Goal: Task Accomplishment & Management: Manage account settings

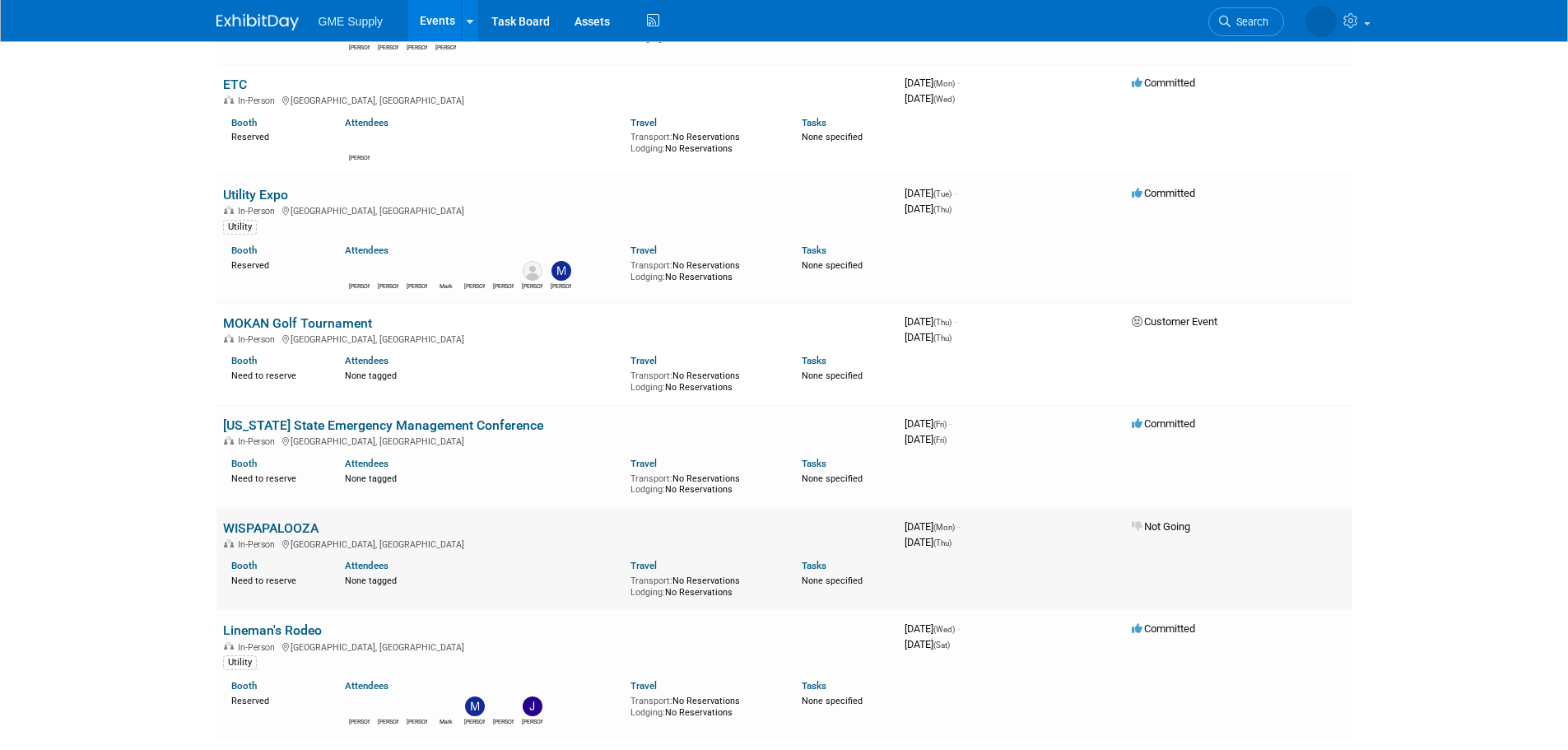
scroll to position [742, 0]
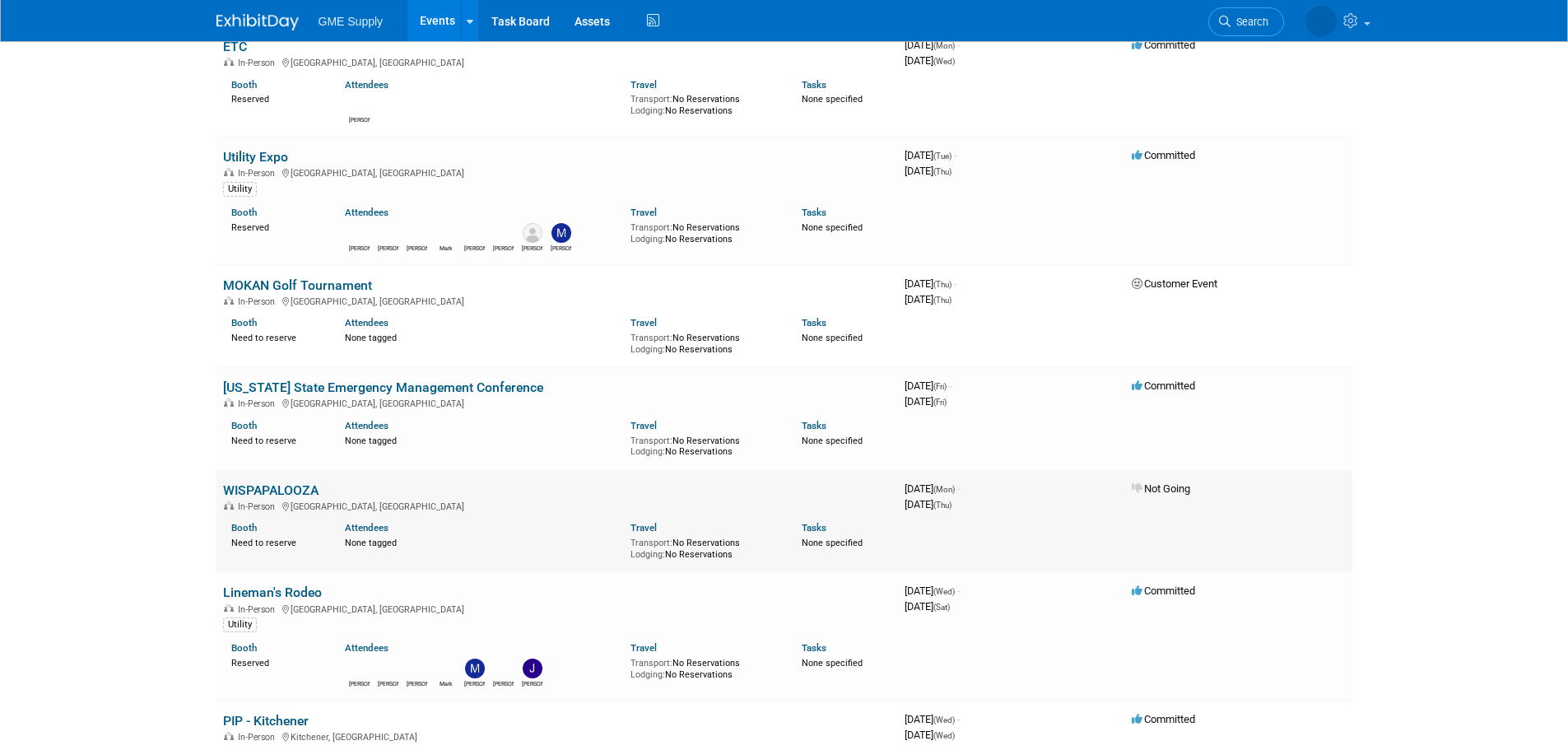
click at [271, 489] on link "WISPAPALOOZA" at bounding box center [270, 490] width 95 height 16
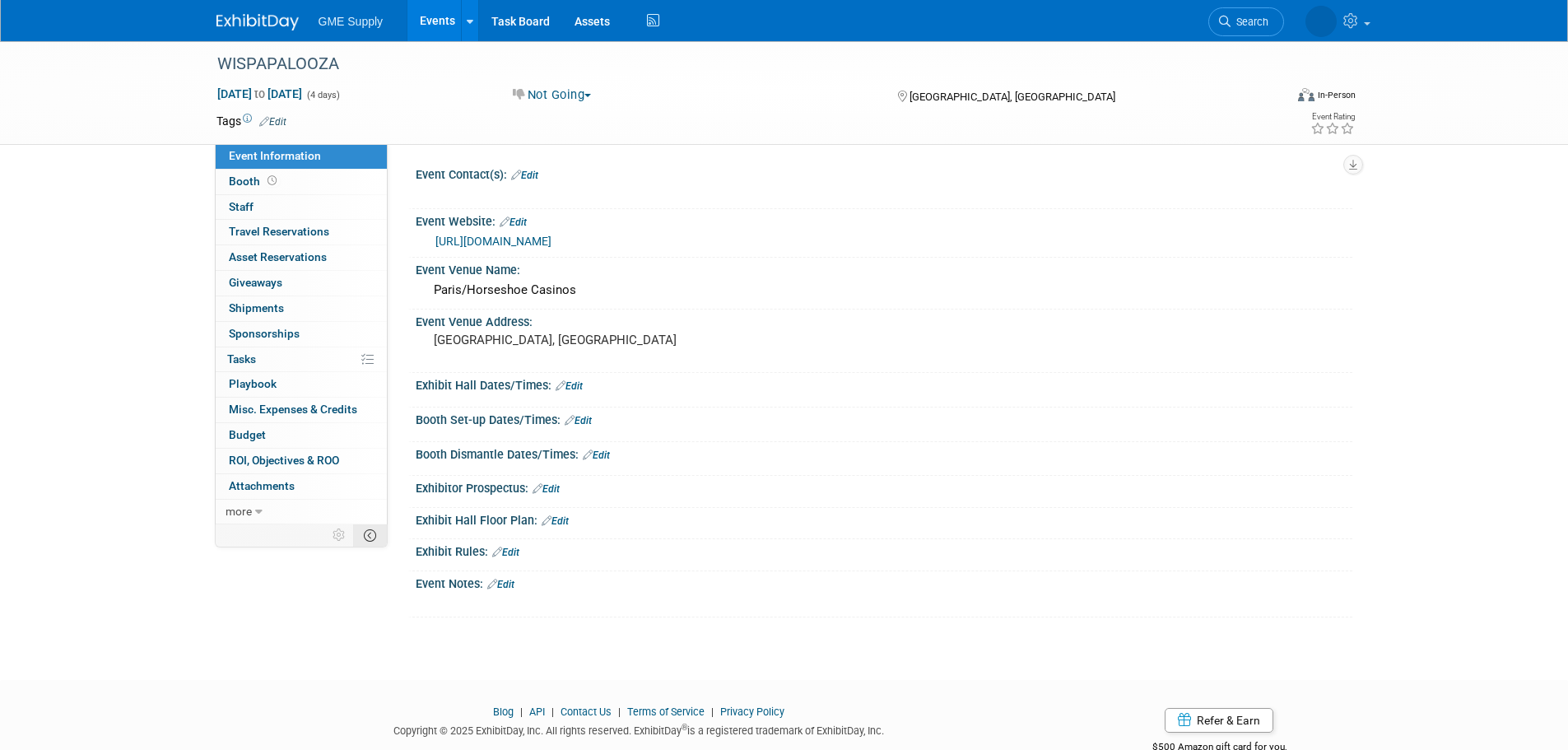
click at [374, 533] on icon at bounding box center [370, 535] width 12 height 12
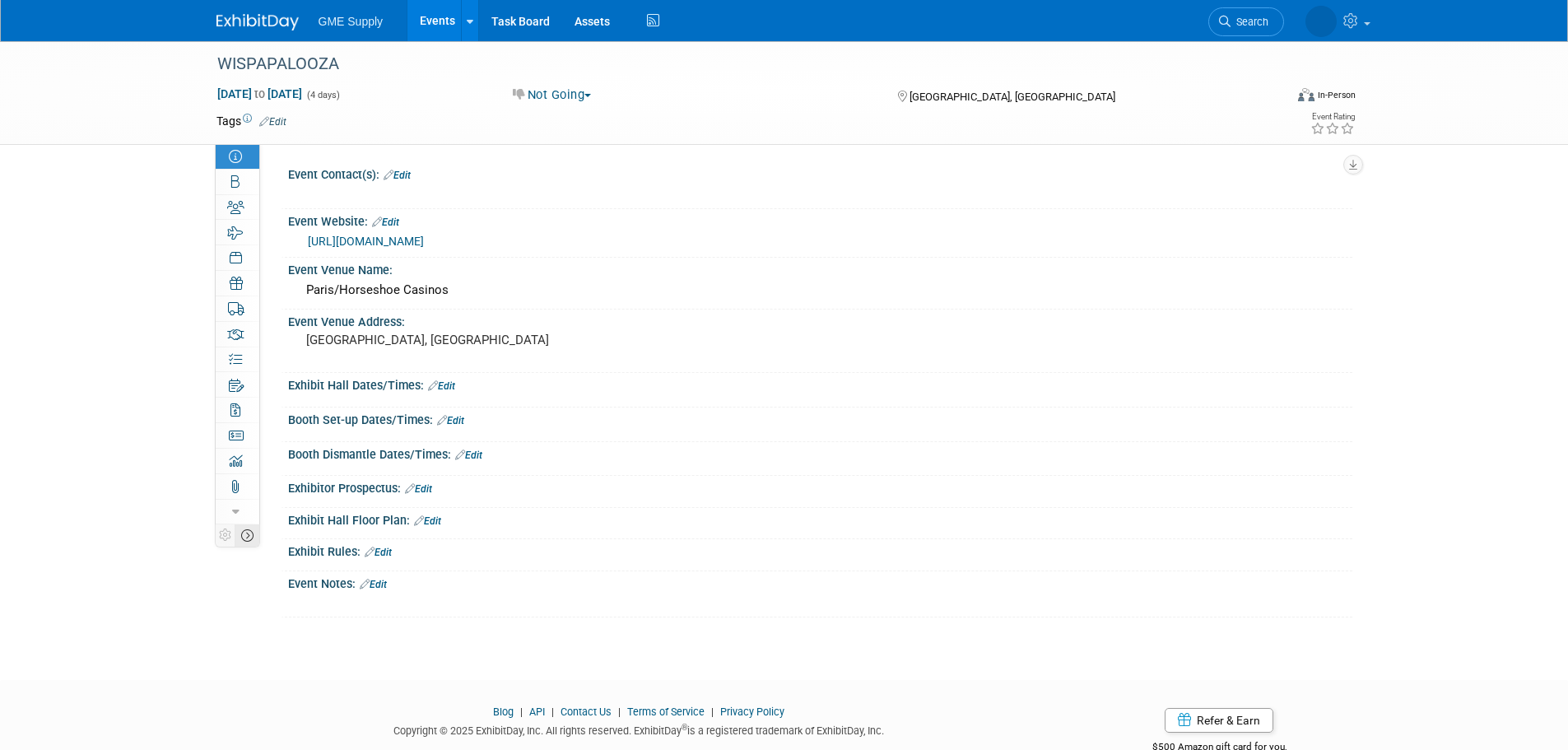
click at [238, 535] on td at bounding box center [247, 535] width 25 height 22
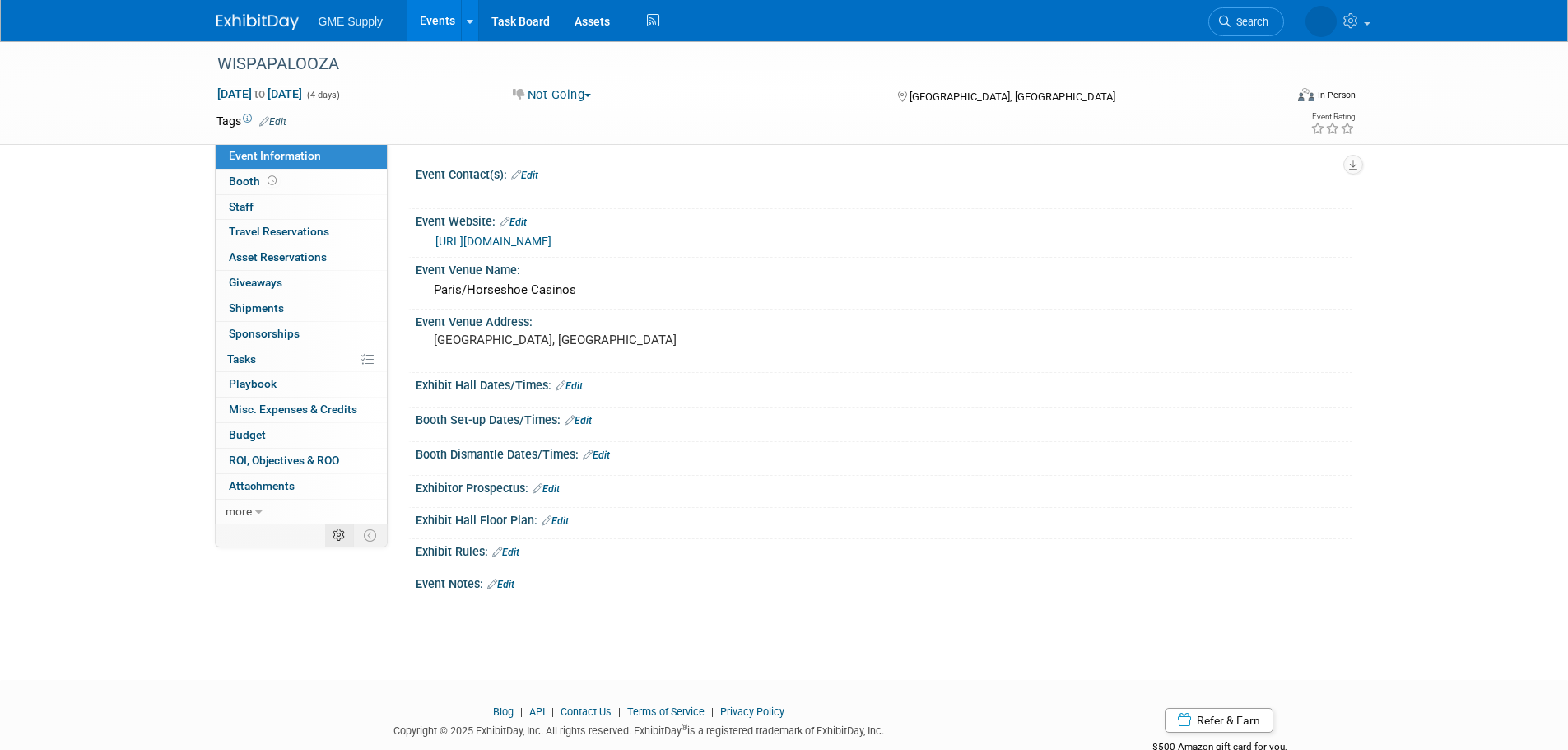
click at [343, 536] on icon at bounding box center [338, 535] width 12 height 12
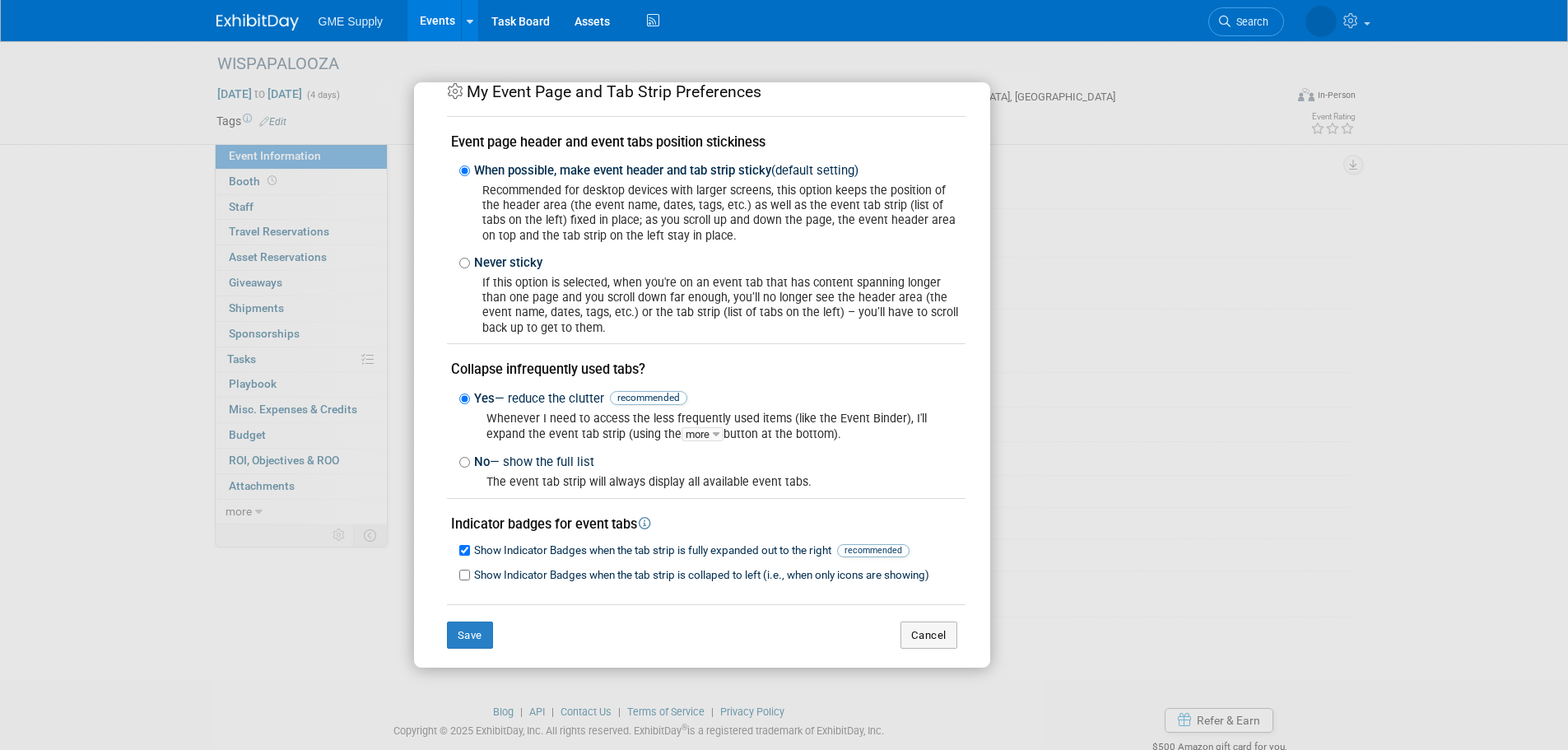
scroll to position [41, 0]
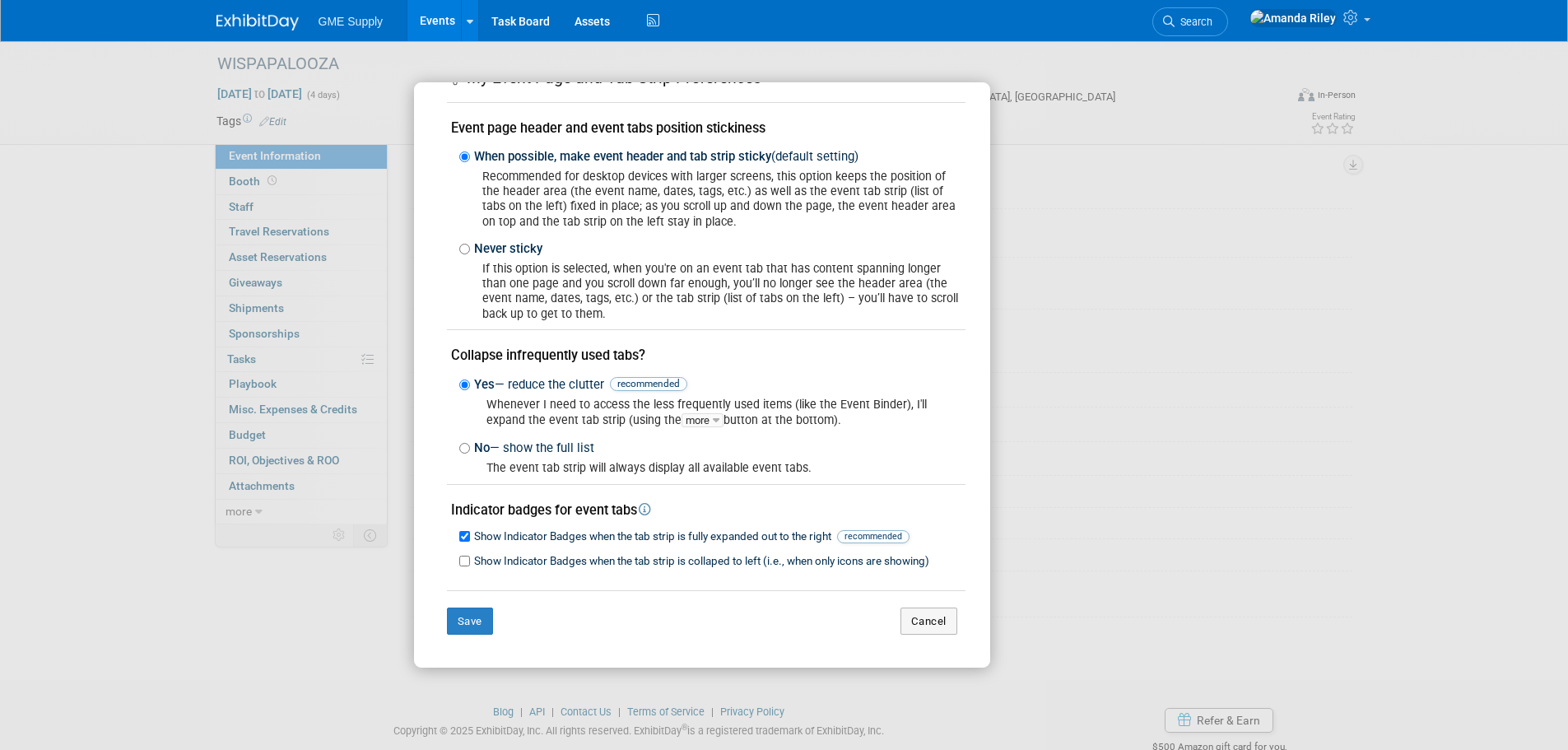
drag, startPoint x: 1047, startPoint y: 179, endPoint x: 1000, endPoint y: 211, distance: 56.9
click at [1047, 180] on div "My Event Page and Tab Strip Preferences Event page header and event tabs positi…" at bounding box center [784, 375] width 741 height 586
click at [287, 607] on div "My Event Page and Tab Strip Preferences Event page header and event tabs positi…" at bounding box center [784, 375] width 1568 height 750
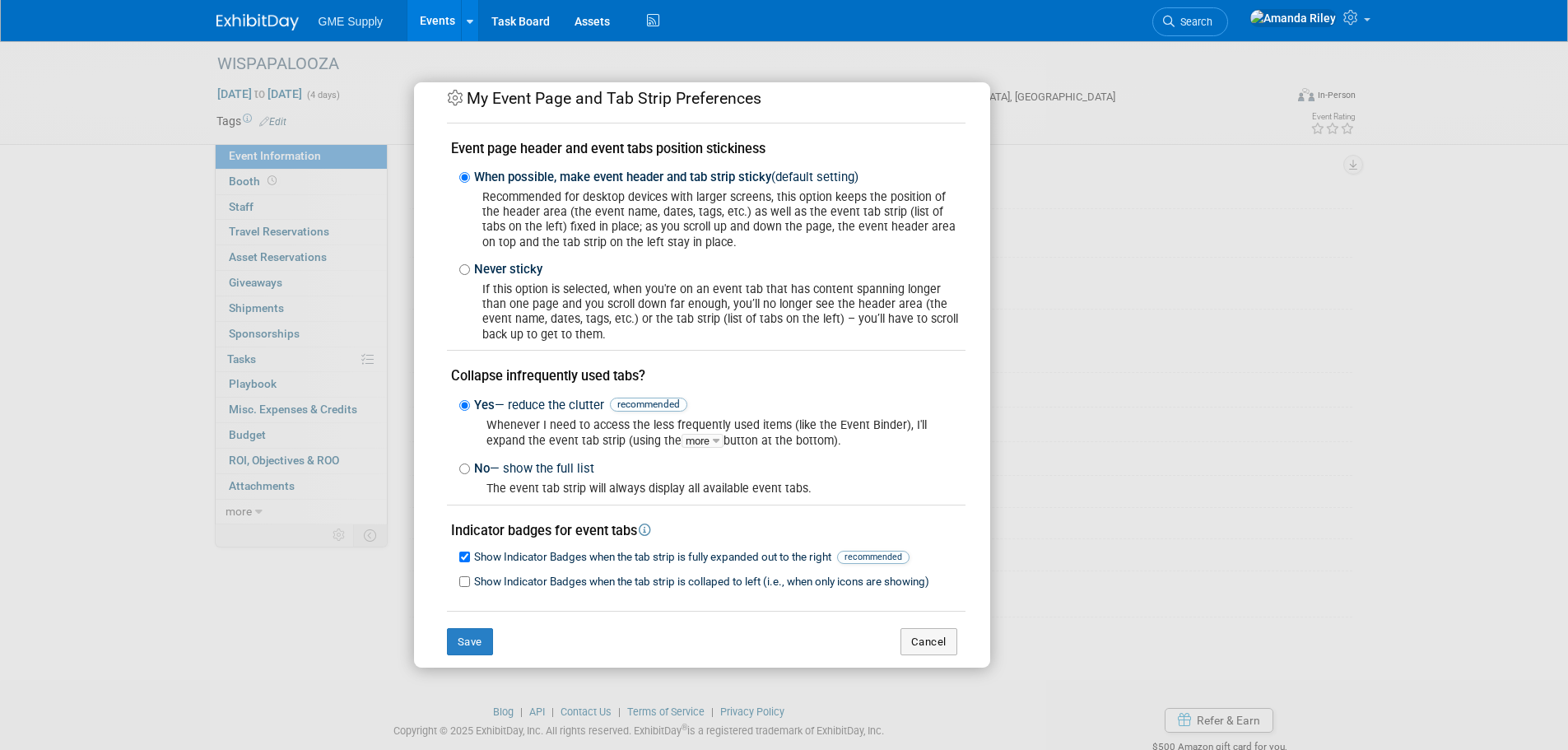
scroll to position [0, 0]
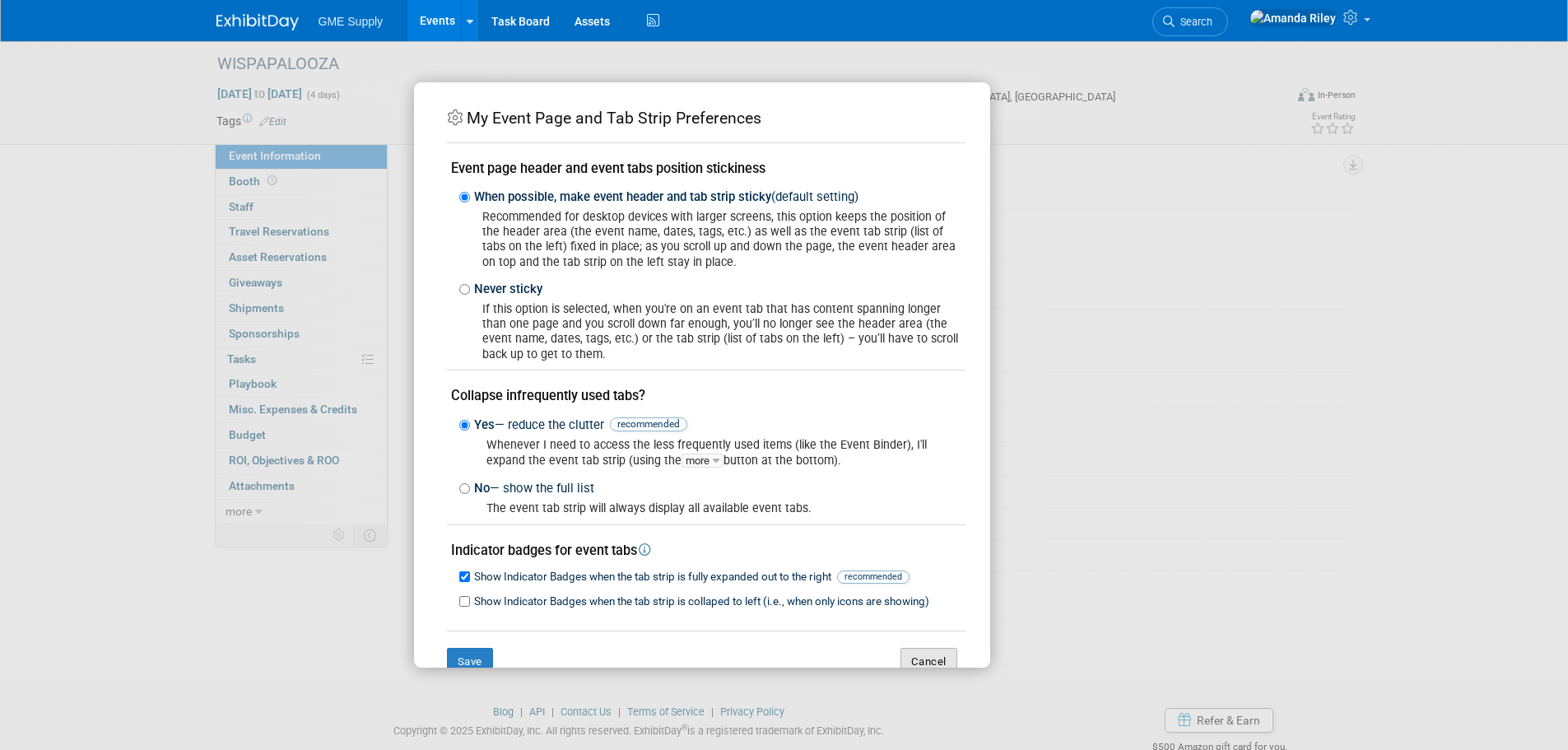
click at [901, 655] on button "Cancel" at bounding box center [929, 662] width 57 height 28
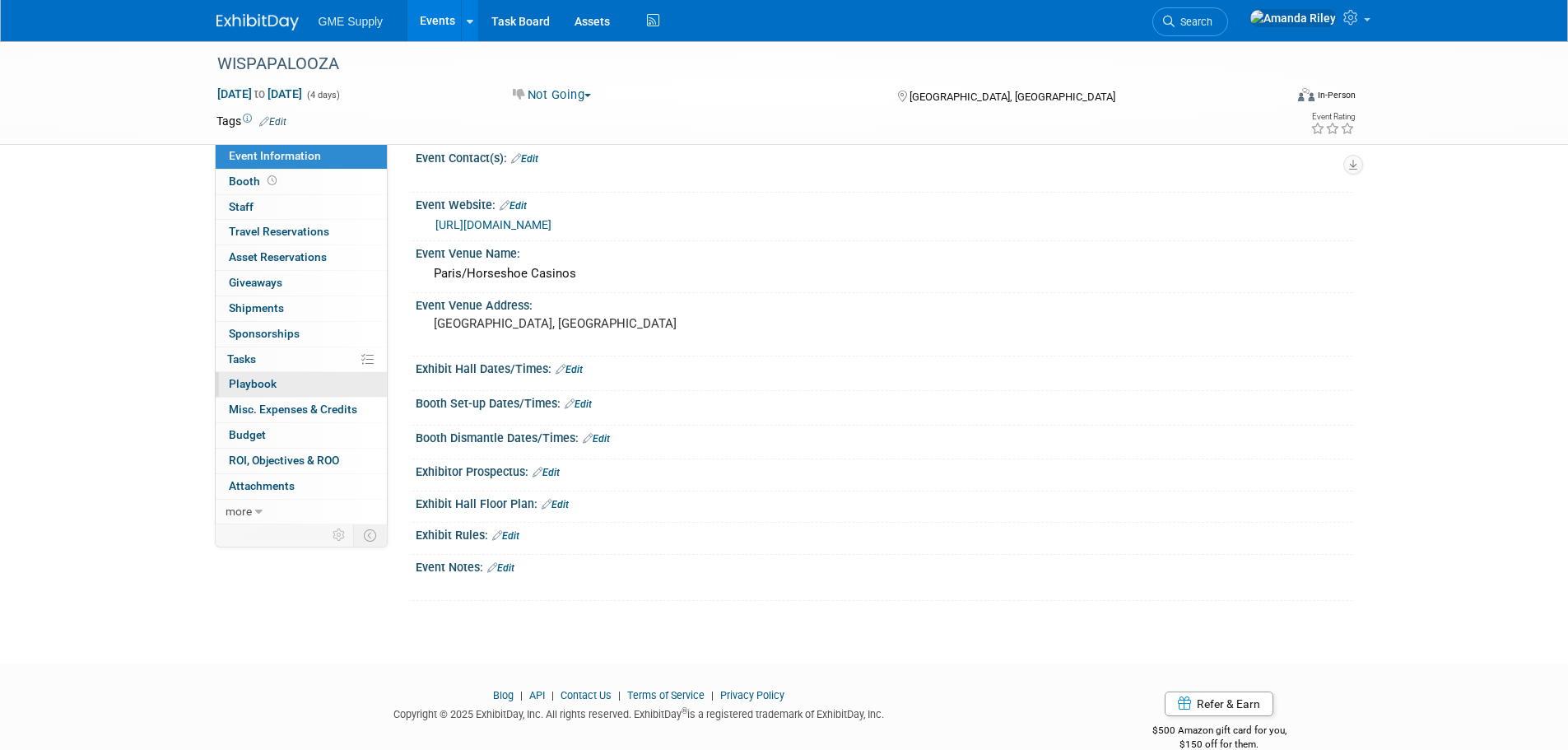
scroll to position [46, 0]
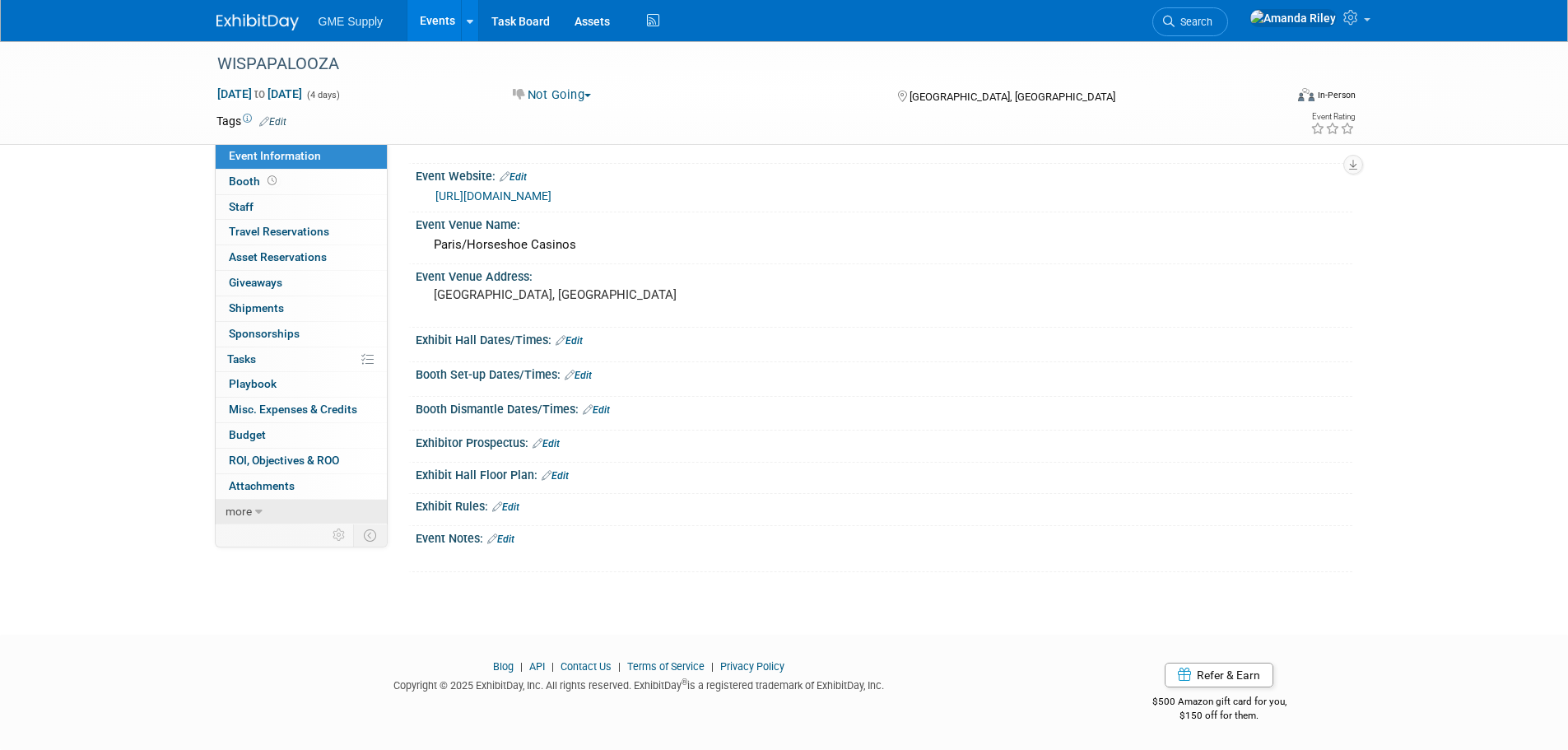
click at [265, 507] on link "more" at bounding box center [301, 513] width 172 height 25
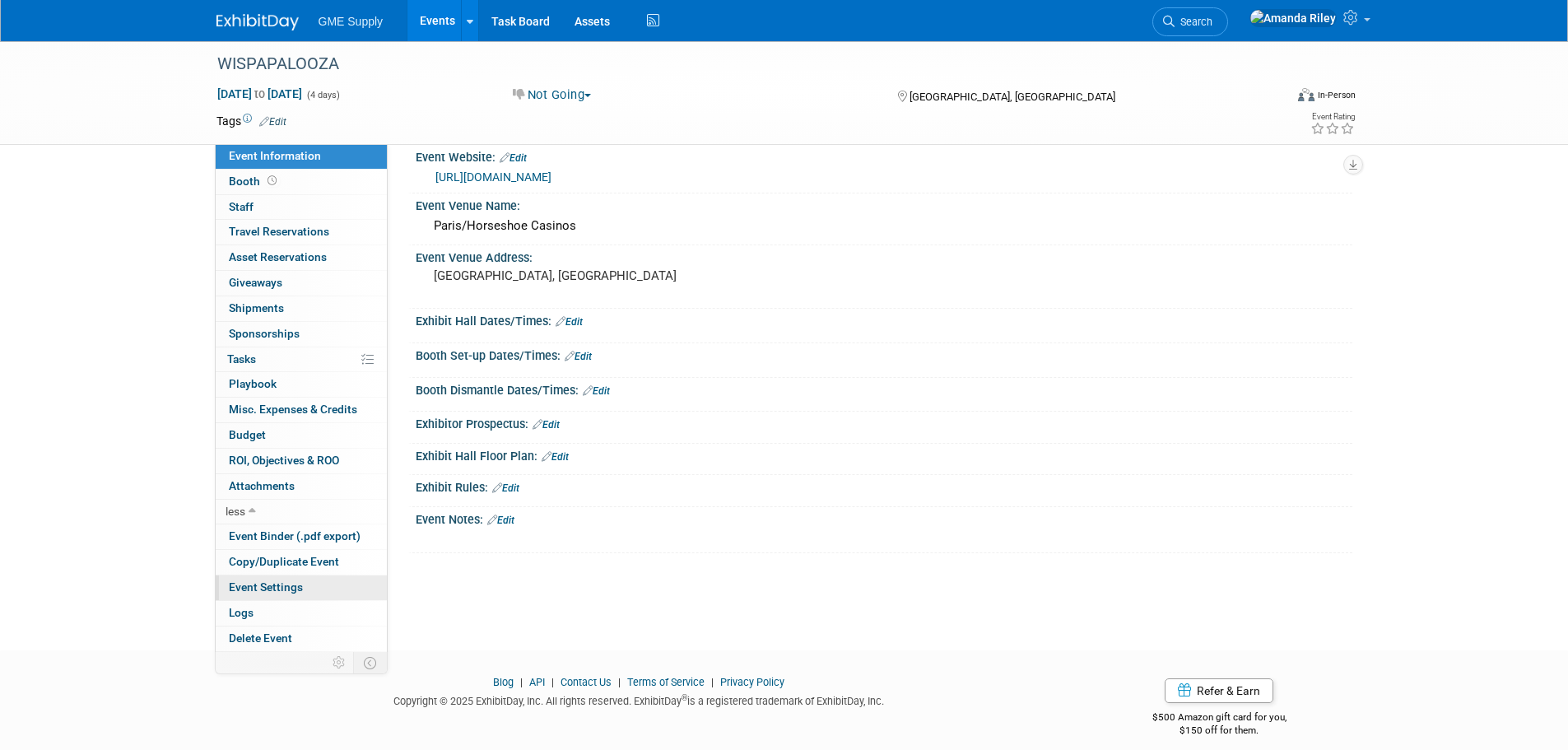
scroll to position [80, 0]
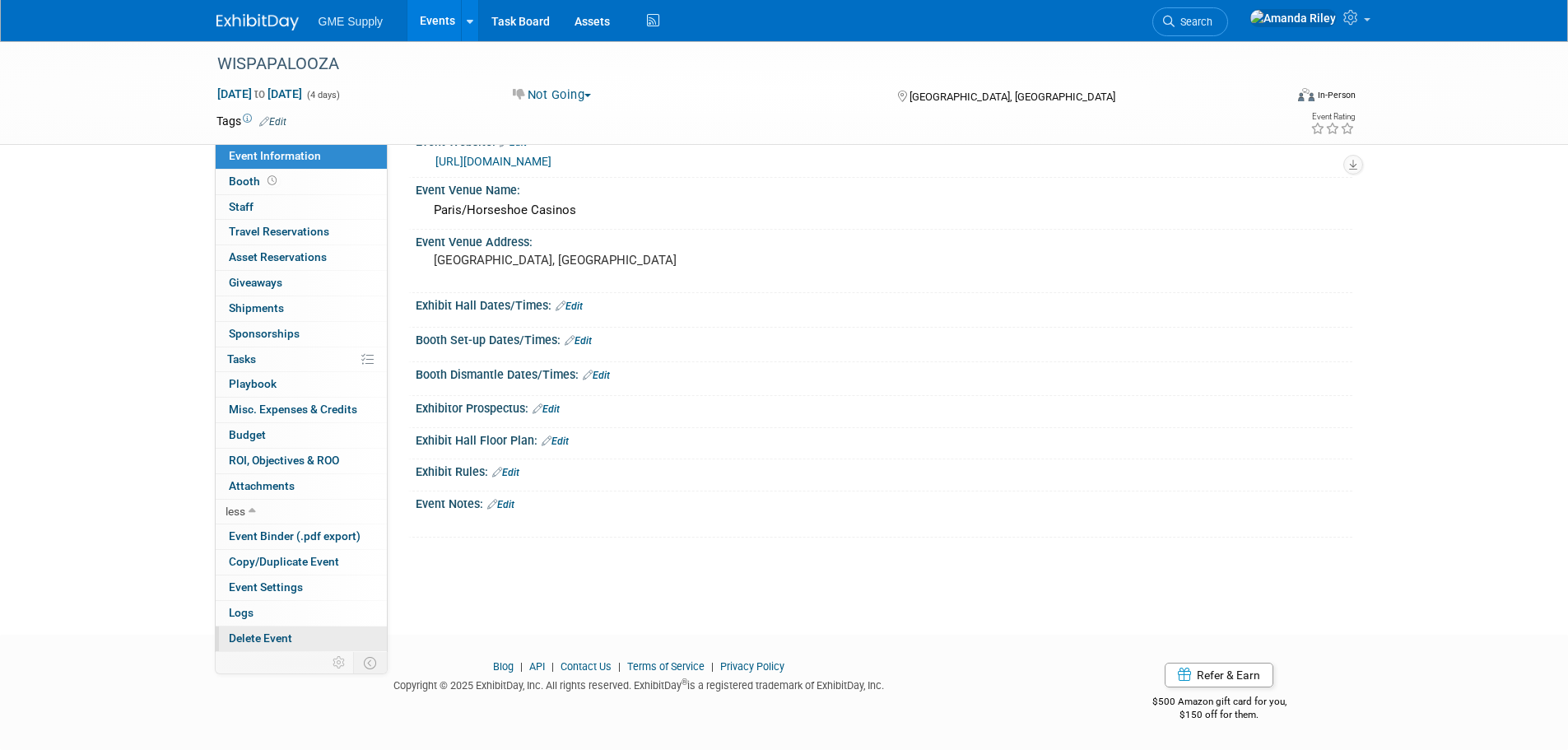
click at [282, 640] on span "Delete Event" at bounding box center [260, 638] width 63 height 13
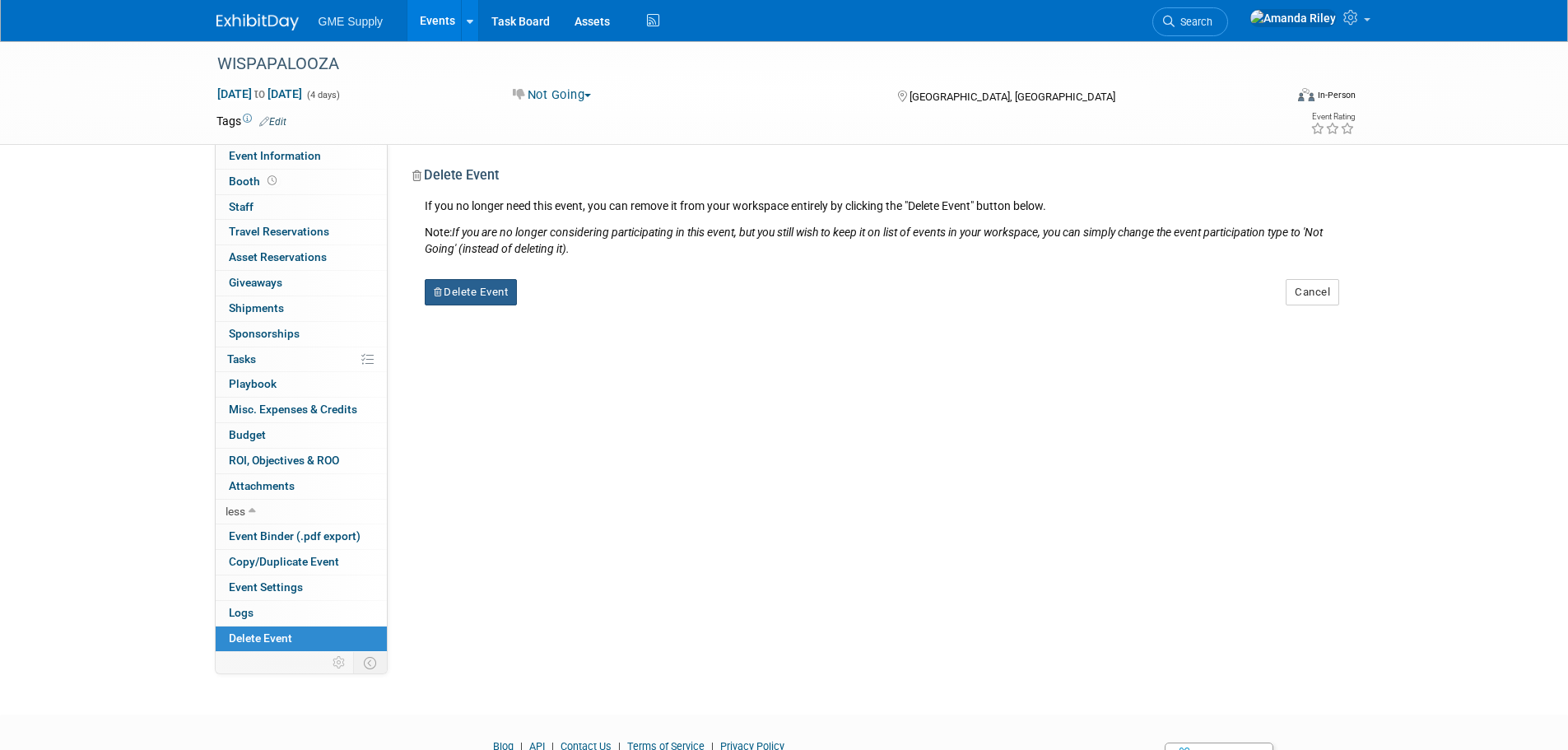
click at [473, 298] on button "Delete Event" at bounding box center [471, 293] width 93 height 27
click at [578, 313] on link "Yes" at bounding box center [575, 305] width 48 height 27
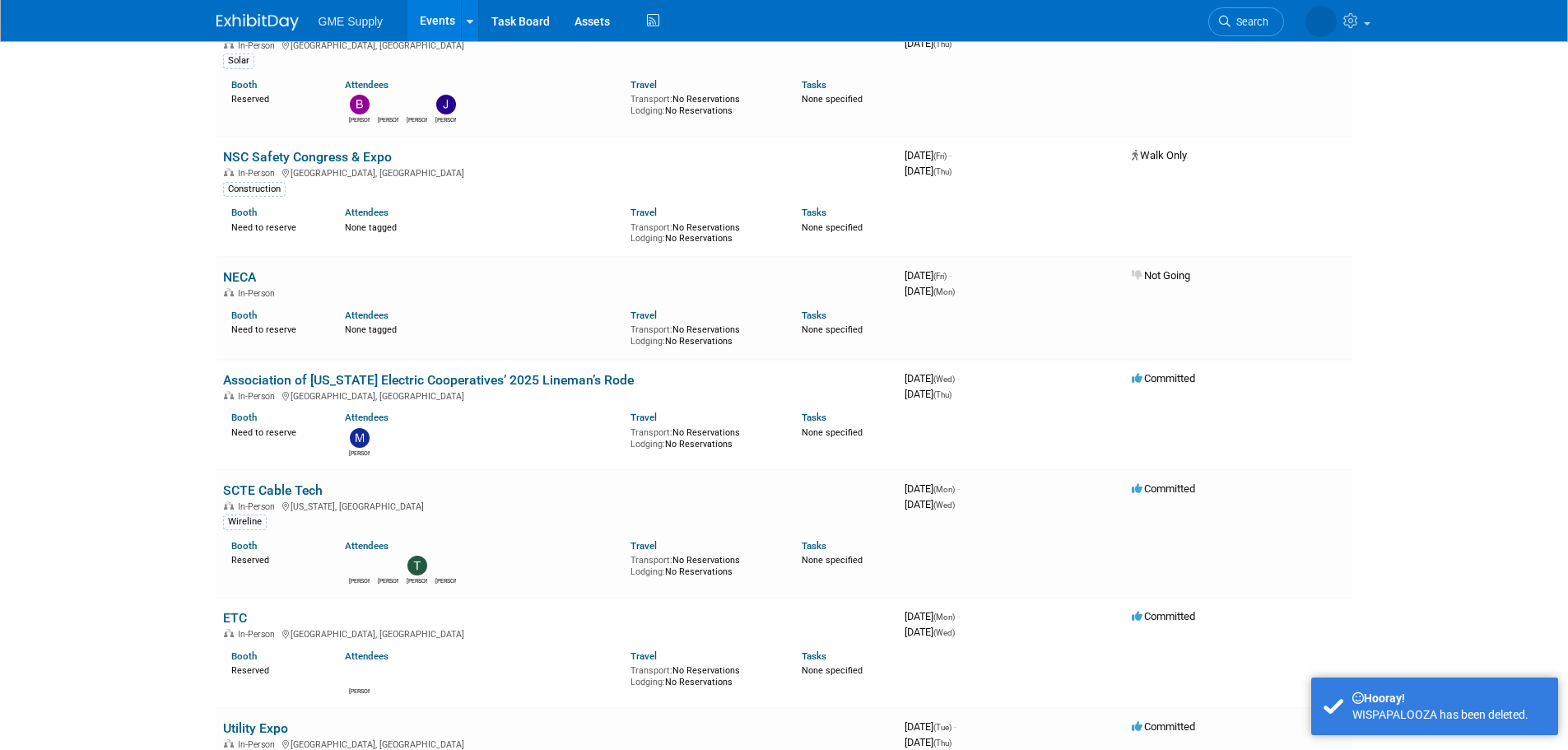
scroll to position [165, 0]
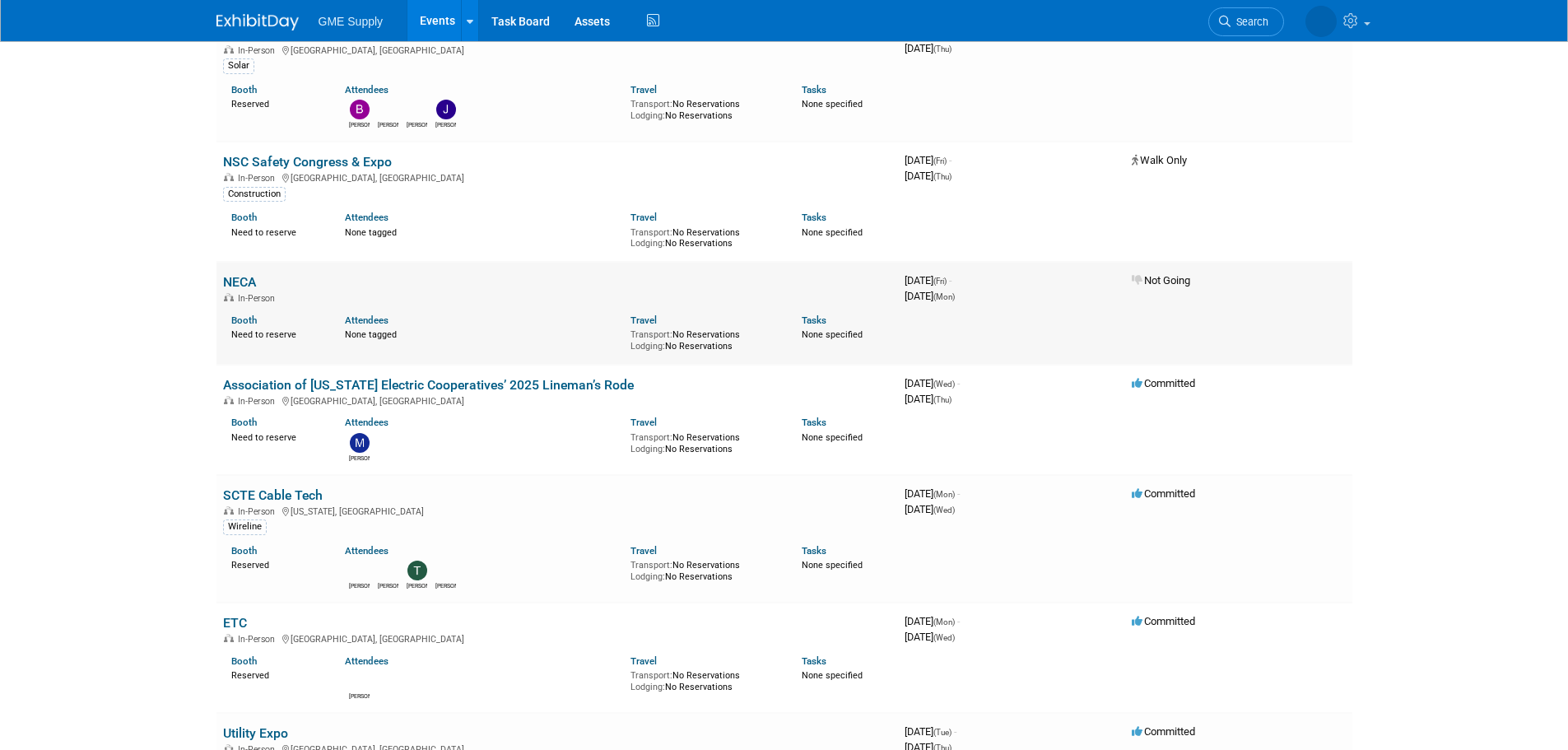
click at [233, 277] on link "NECA" at bounding box center [240, 282] width 33 height 16
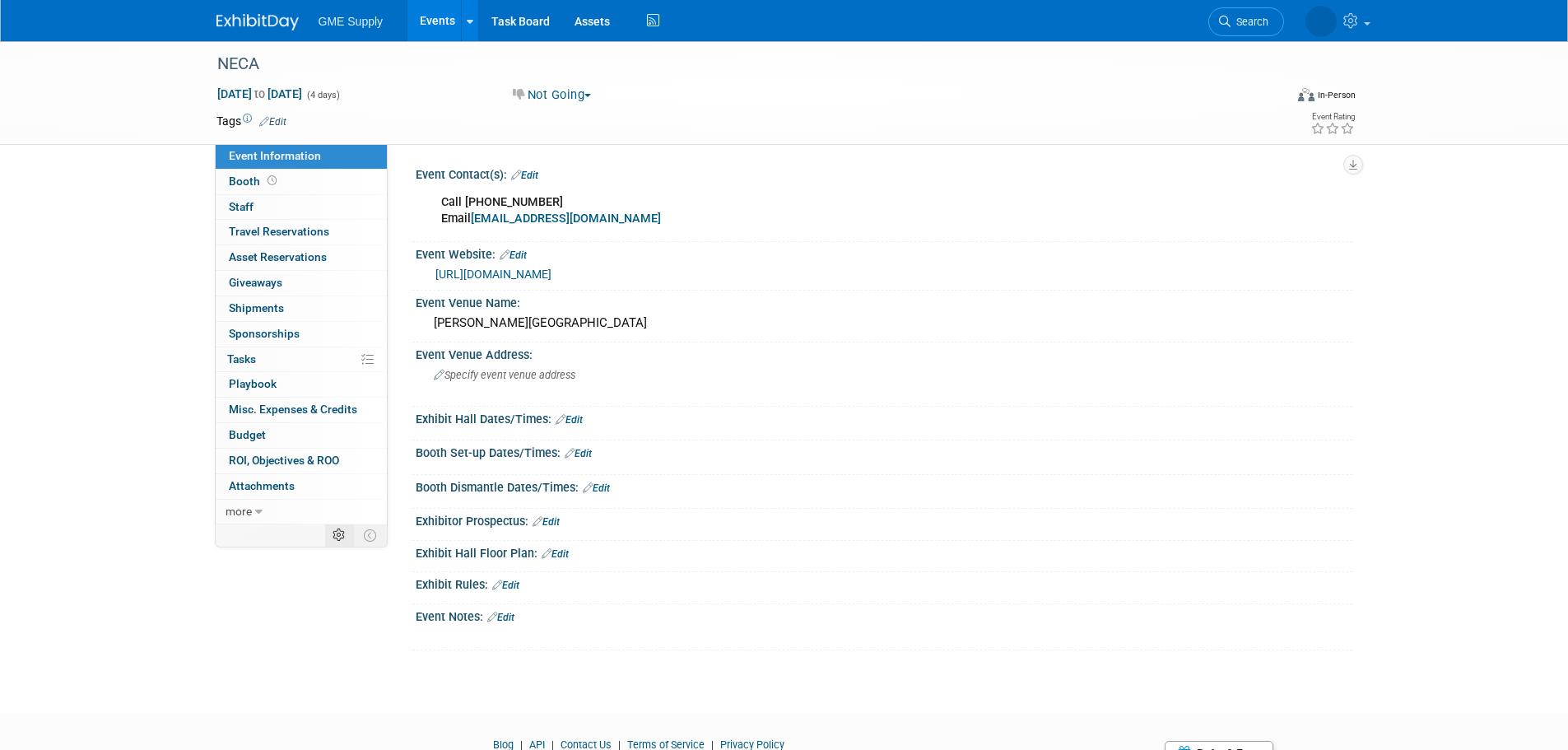
click at [342, 534] on icon at bounding box center [338, 535] width 12 height 12
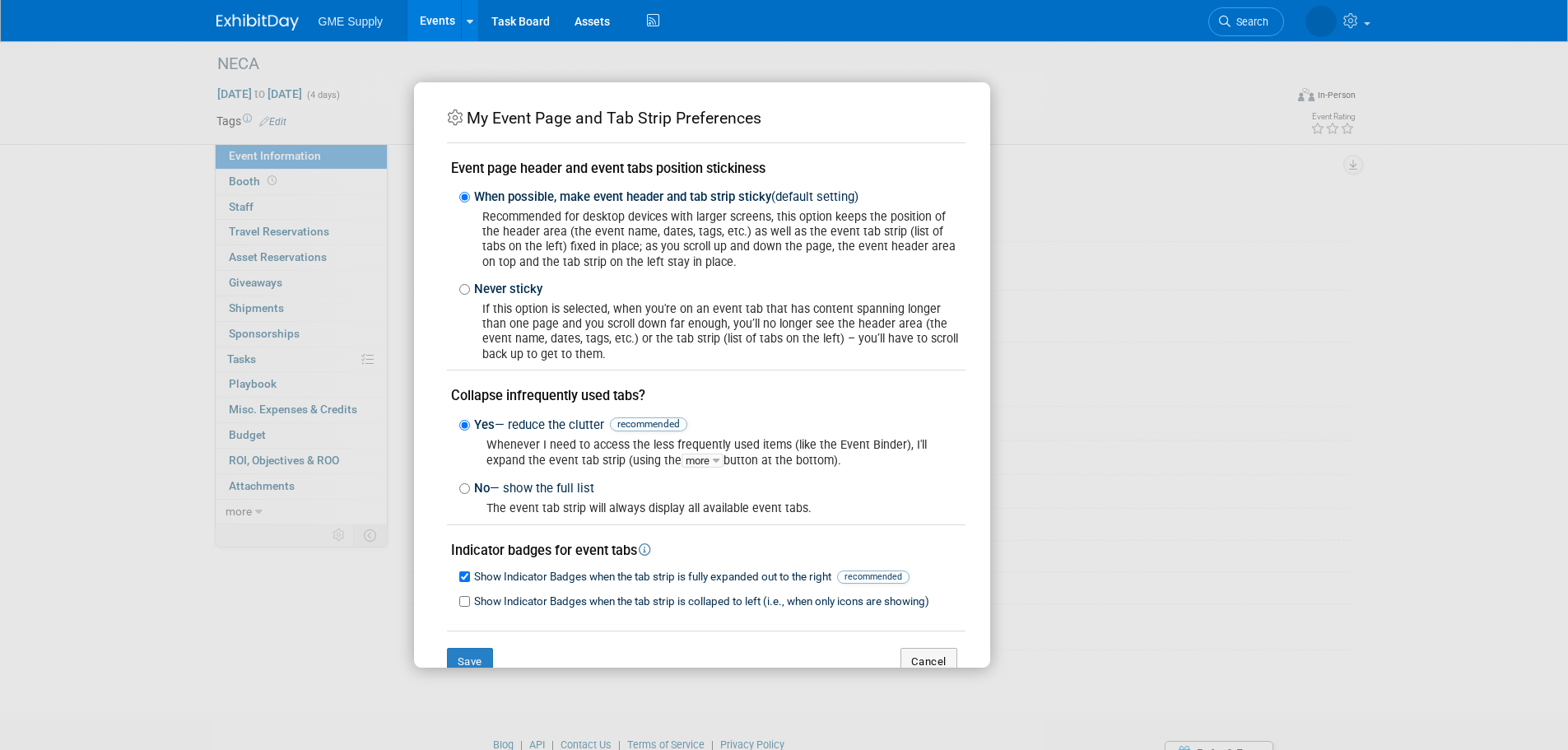
click at [1080, 163] on div "My Event Page and Tab Strip Preferences Event page header and event tabs positi…" at bounding box center [784, 375] width 741 height 586
click at [909, 662] on button "Cancel" at bounding box center [929, 662] width 57 height 28
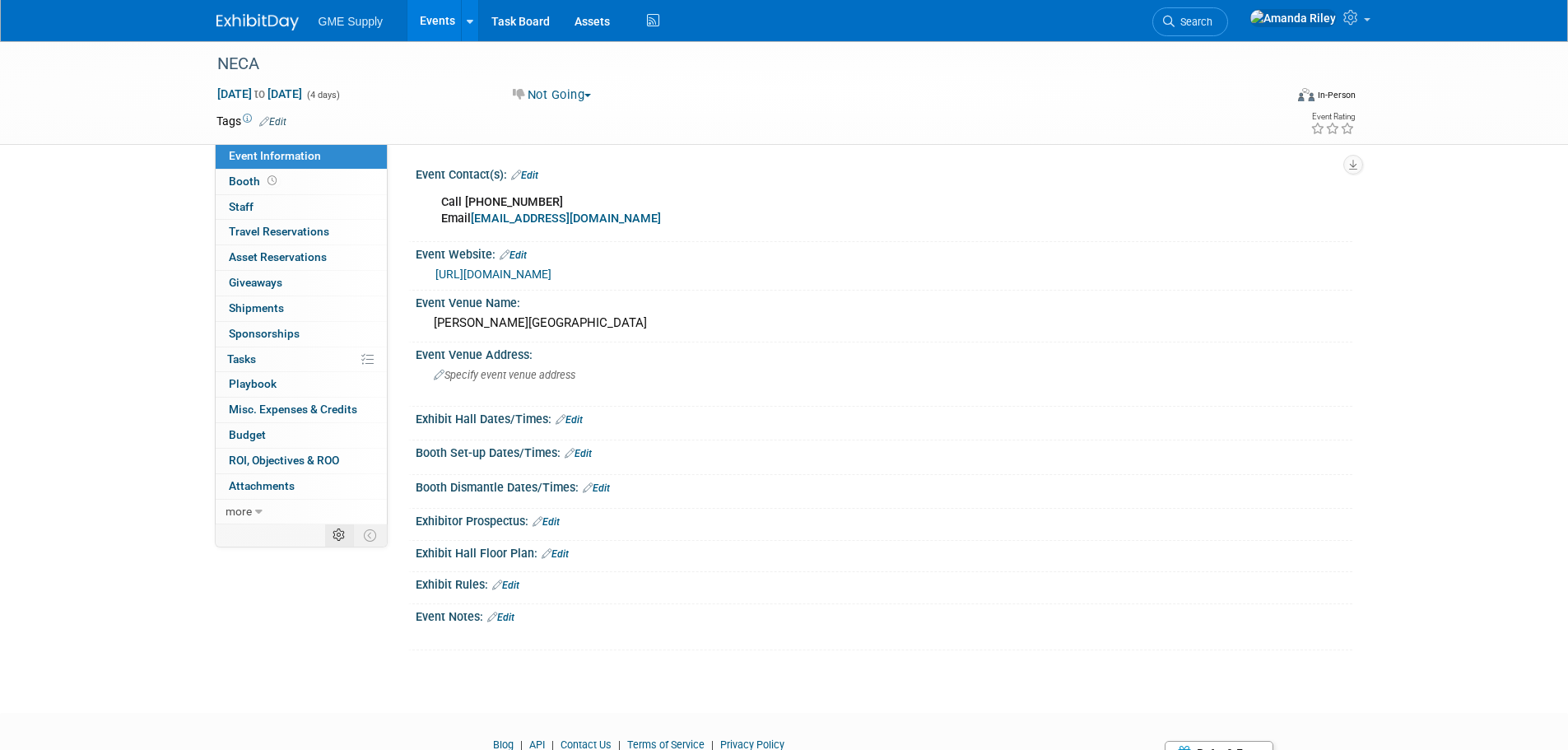
click at [350, 542] on td at bounding box center [339, 535] width 29 height 22
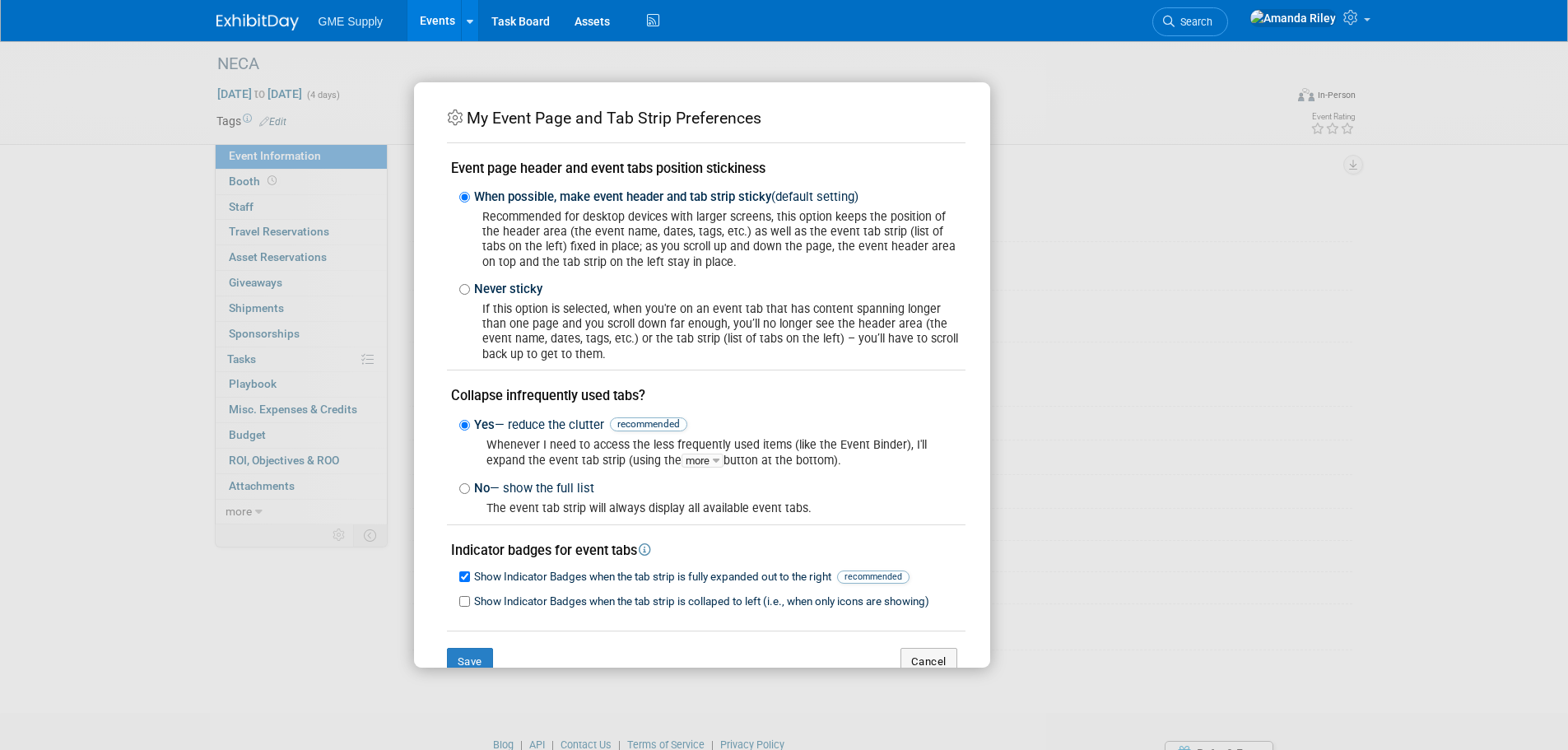
click at [350, 542] on div "My Event Page and Tab Strip Preferences Event page header and event tabs positi…" at bounding box center [784, 375] width 1568 height 750
click at [260, 514] on div "My Event Page and Tab Strip Preferences Event page header and event tabs positi…" at bounding box center [784, 375] width 1568 height 750
click at [934, 650] on button "Cancel" at bounding box center [929, 662] width 57 height 28
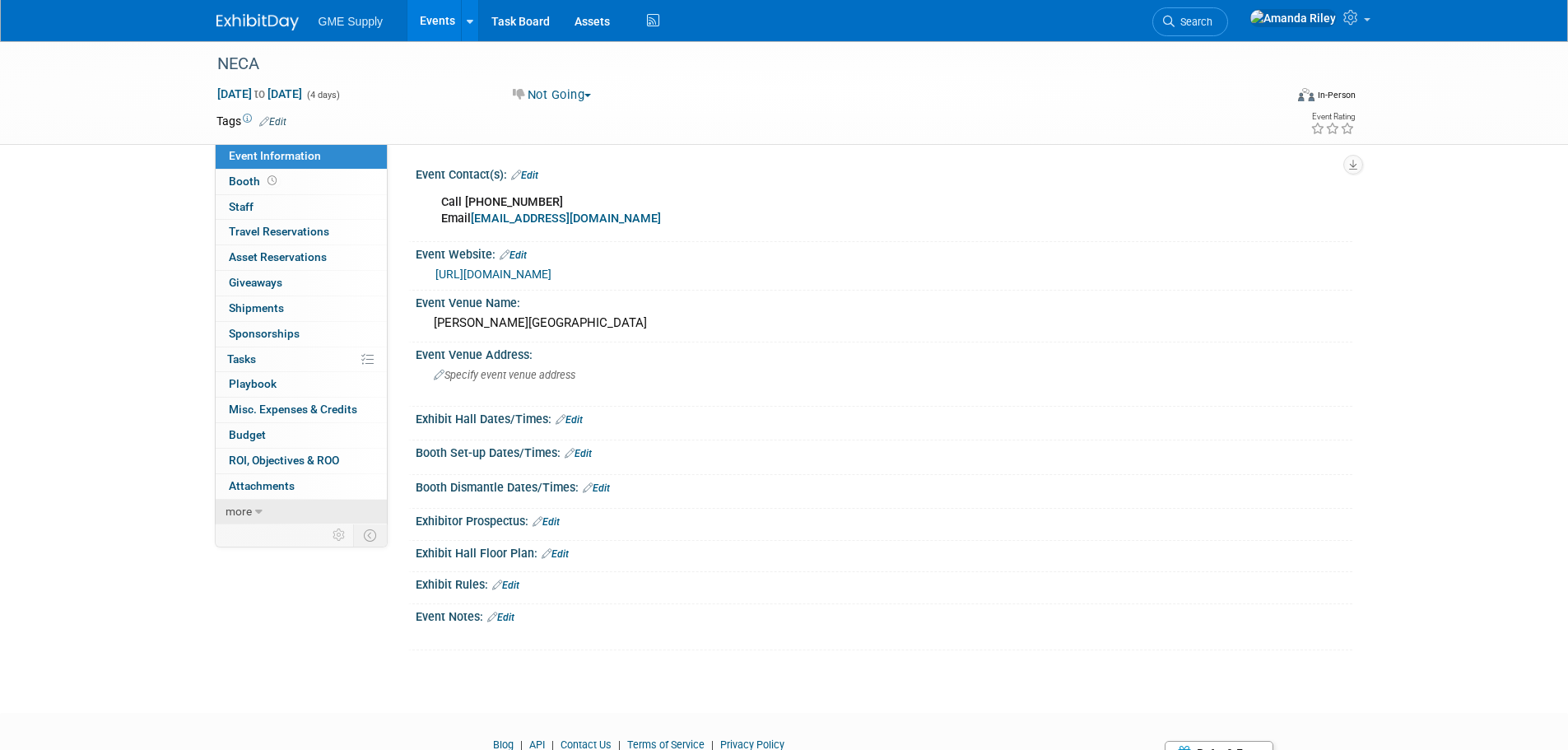
click at [253, 509] on link "more" at bounding box center [301, 513] width 172 height 25
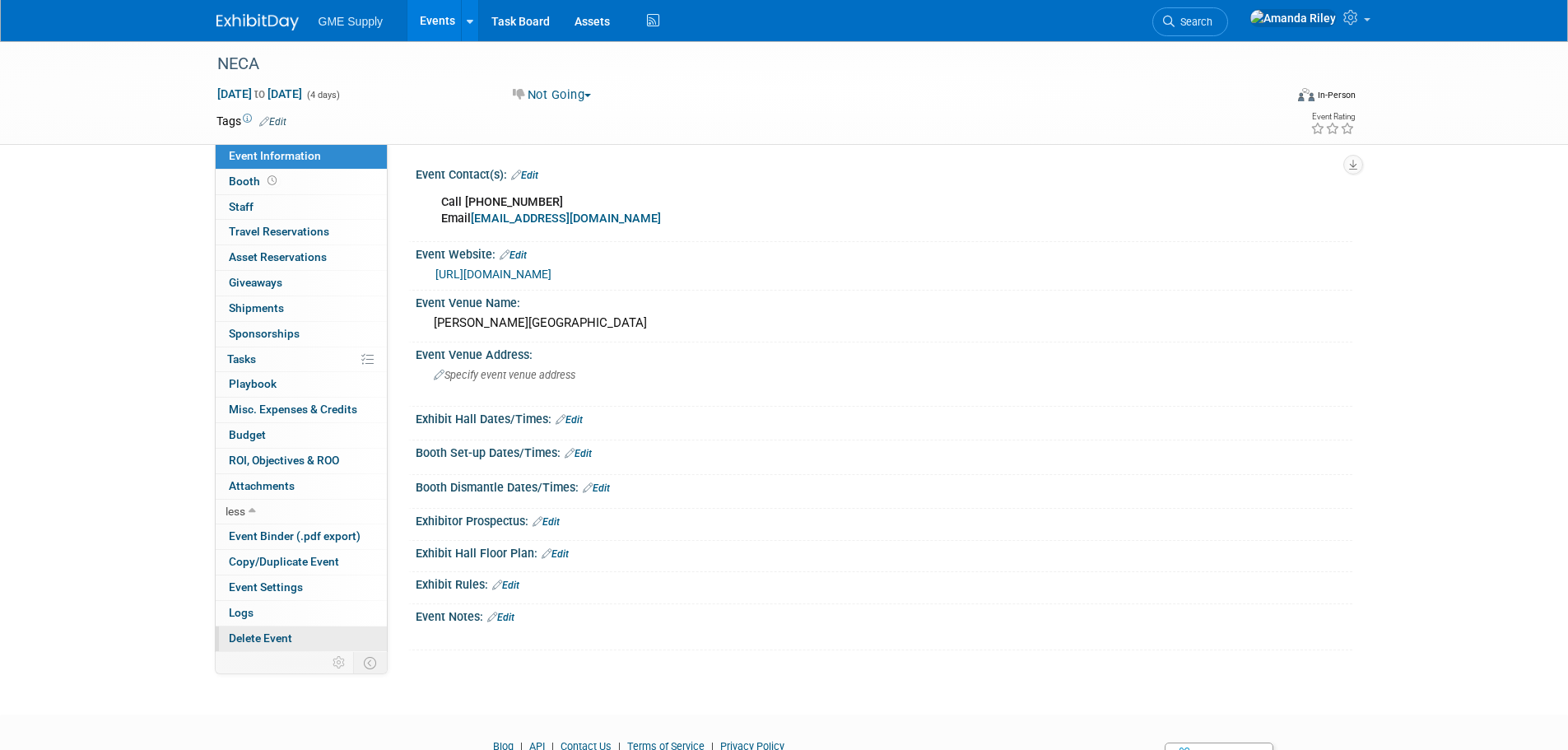
click at [271, 645] on link "Delete Event" at bounding box center [301, 640] width 172 height 25
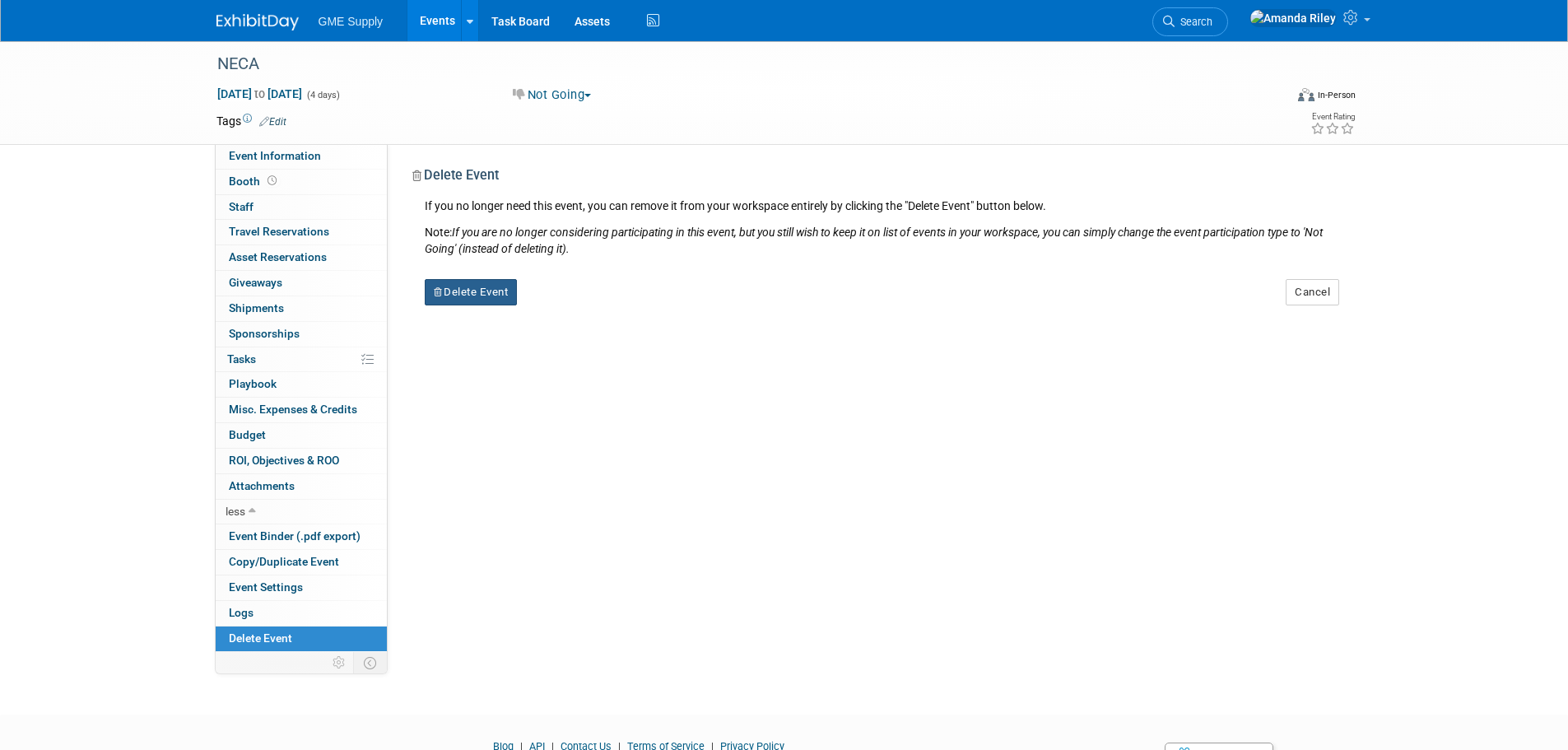
click at [488, 295] on button "Delete Event" at bounding box center [471, 293] width 93 height 27
click at [561, 304] on icon at bounding box center [563, 305] width 10 height 9
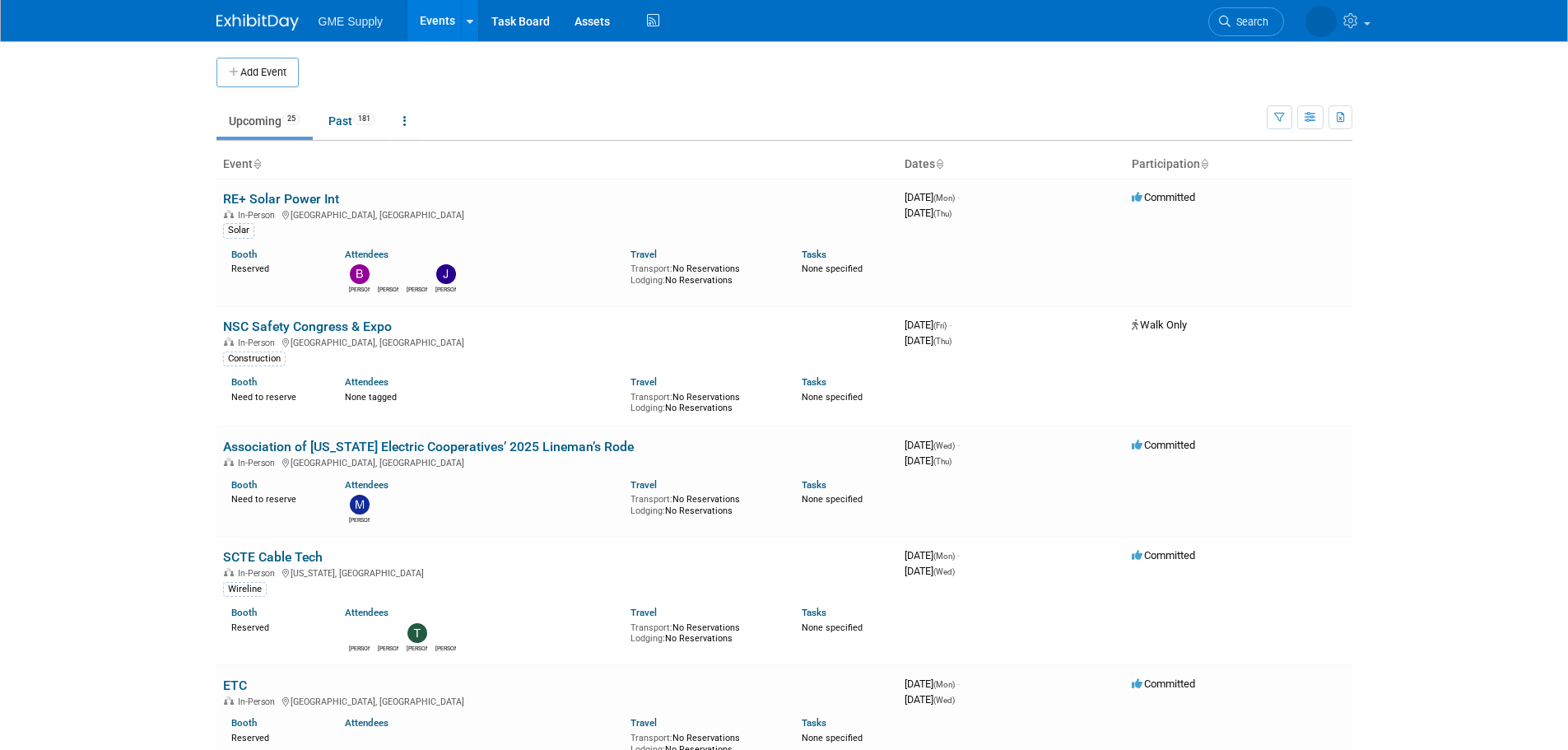
drag, startPoint x: 250, startPoint y: 59, endPoint x: 267, endPoint y: 78, distance: 25.5
click at [250, 59] on button "Add Event" at bounding box center [257, 72] width 82 height 30
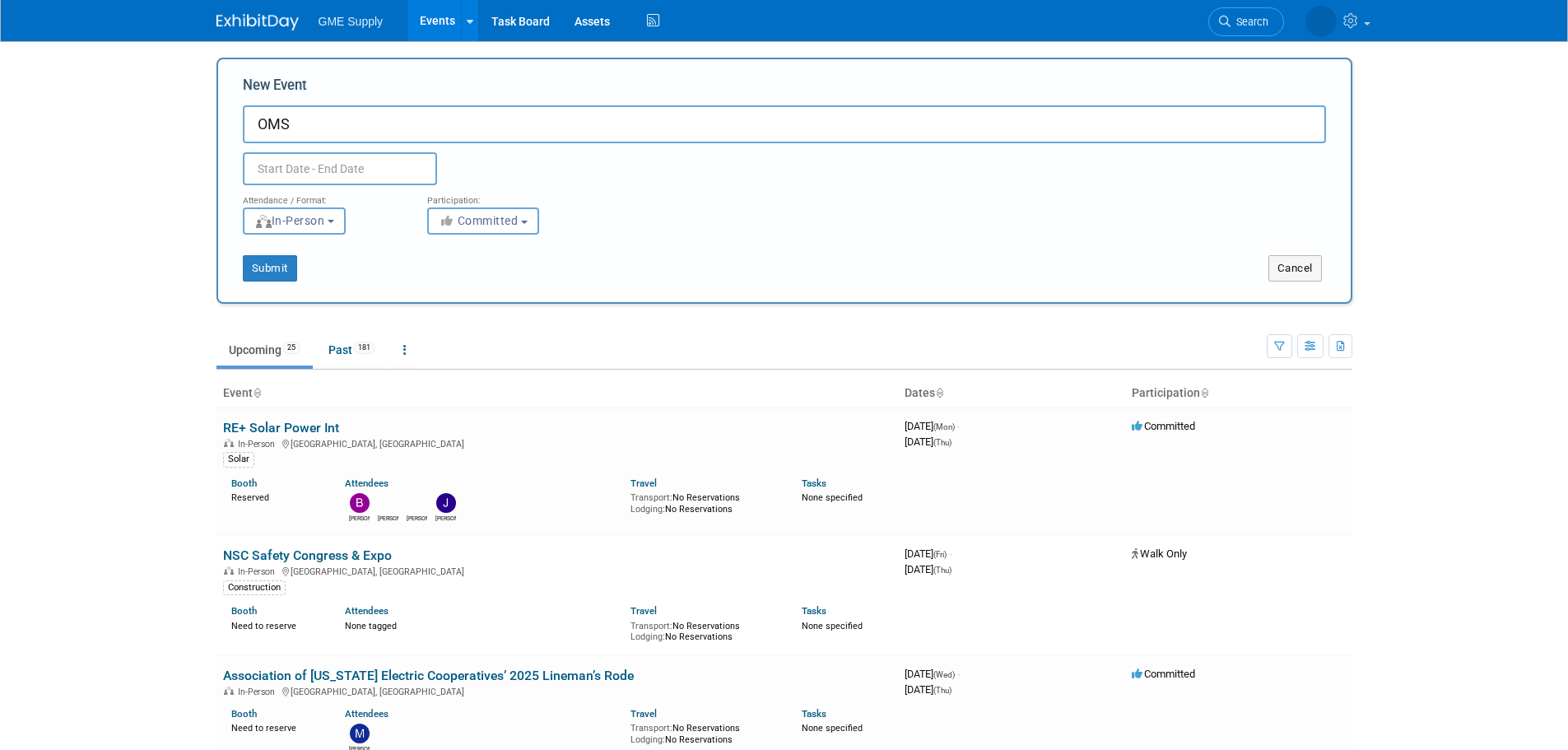
type input "OMS"
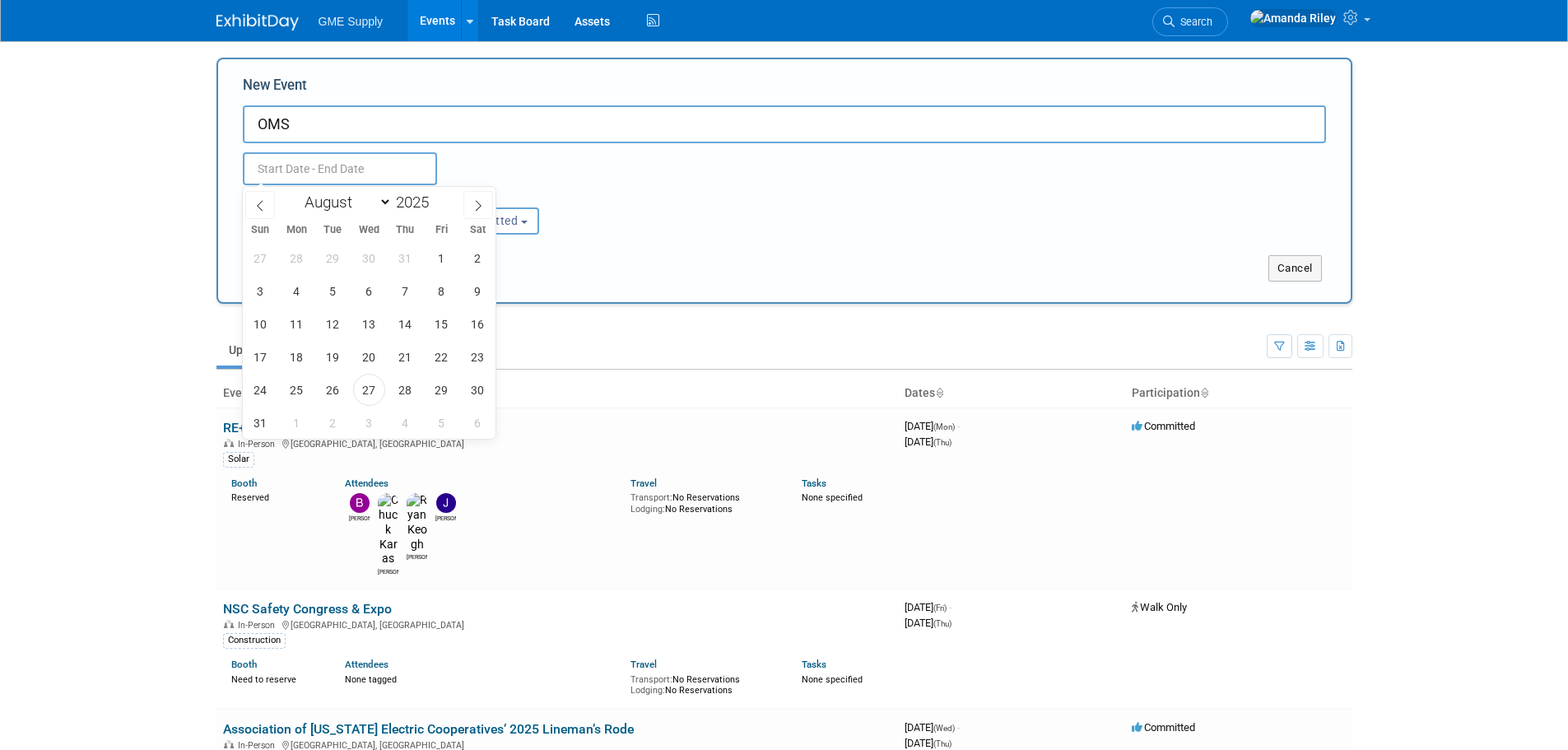
click at [342, 158] on input "text" at bounding box center [340, 169] width 194 height 33
click at [383, 200] on select "January February March April May June July August September October November De…" at bounding box center [344, 202] width 95 height 21
select select "2"
click at [297, 192] on select "January February March April May June July August September October November De…" at bounding box center [344, 202] width 95 height 21
click at [338, 289] on span "4" at bounding box center [333, 291] width 32 height 32
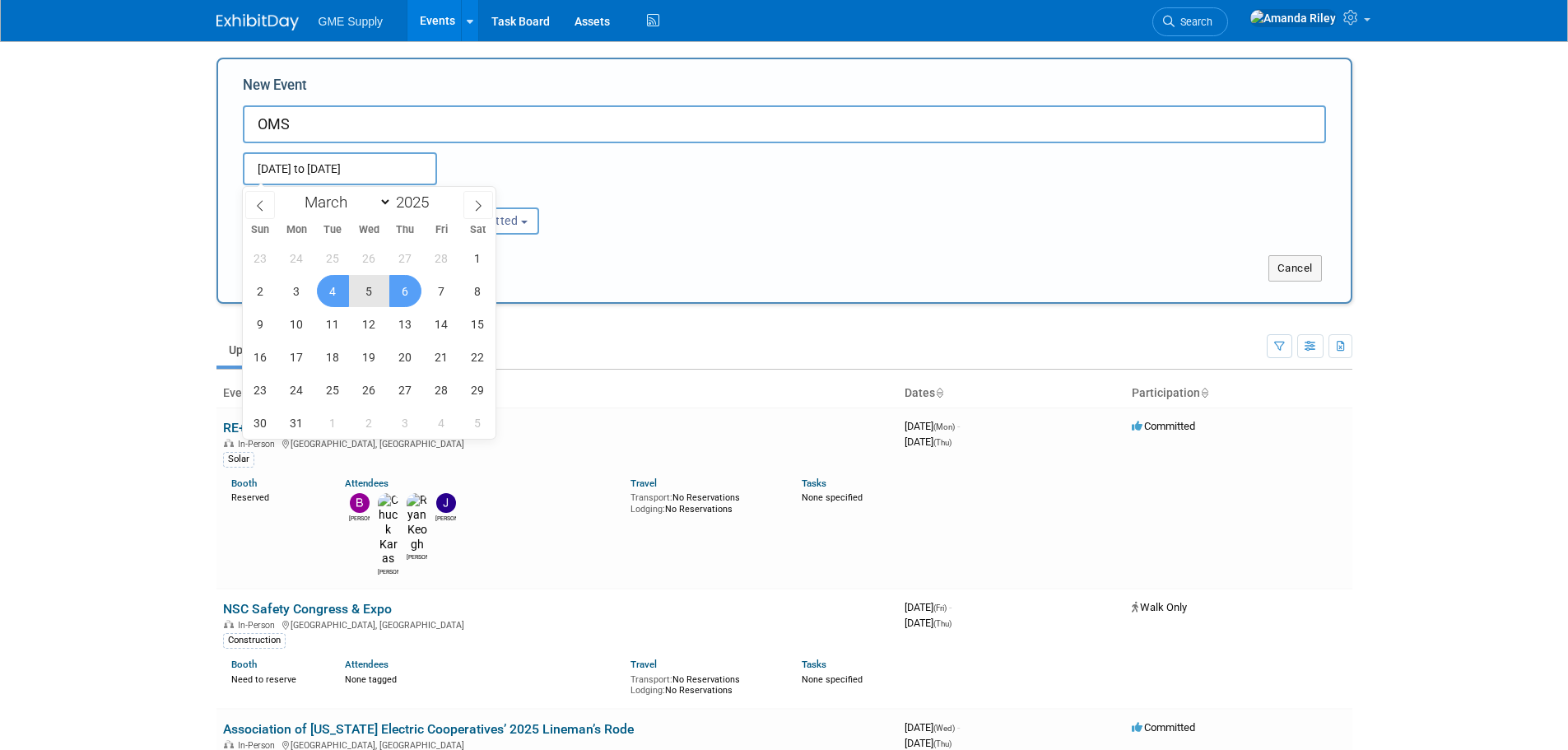
click at [391, 289] on span "6" at bounding box center [405, 291] width 32 height 32
type input "Mar 4, 2025 to Mar 6, 2025"
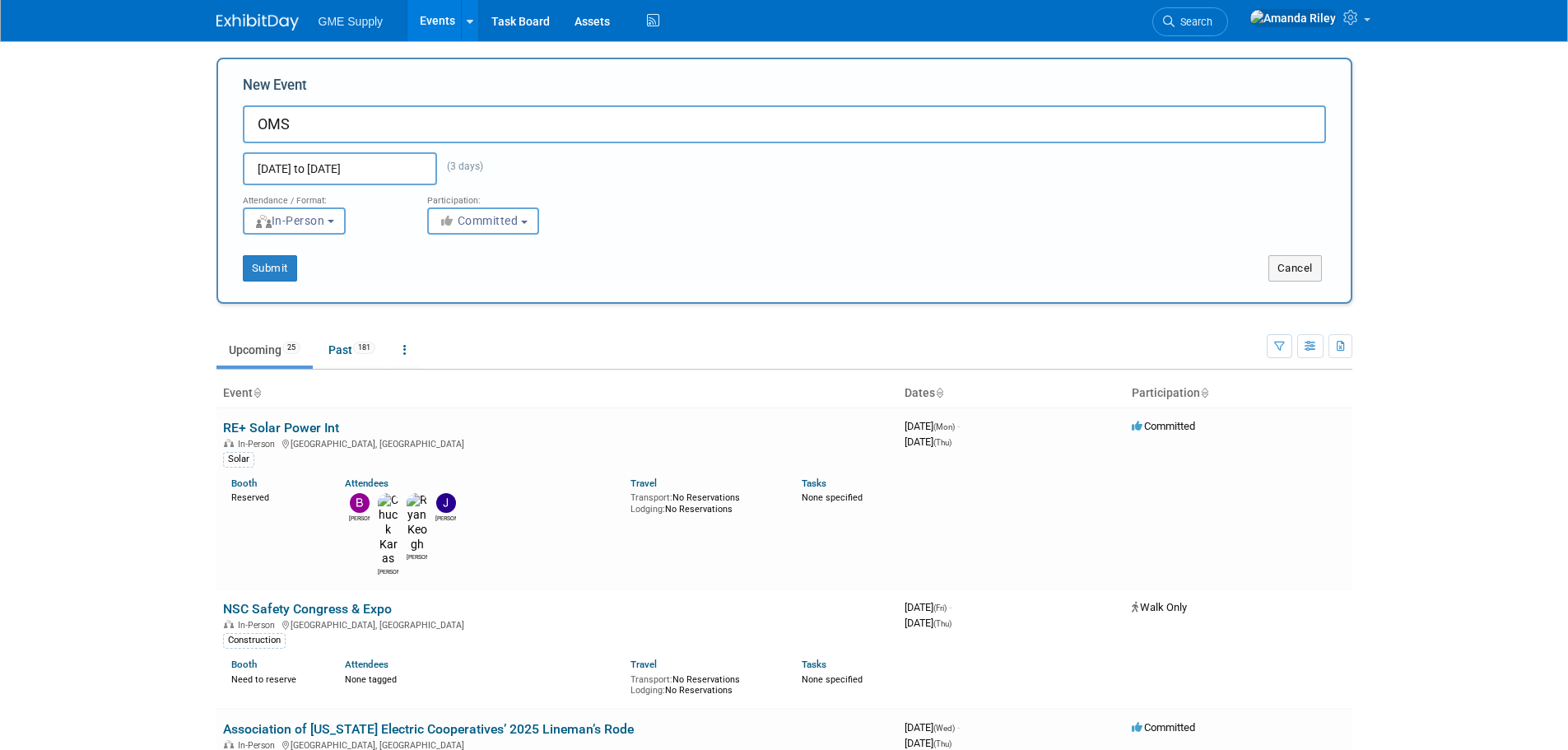
click at [386, 171] on input "Mar 4, 2025 to Mar 6, 2025" at bounding box center [340, 169] width 194 height 33
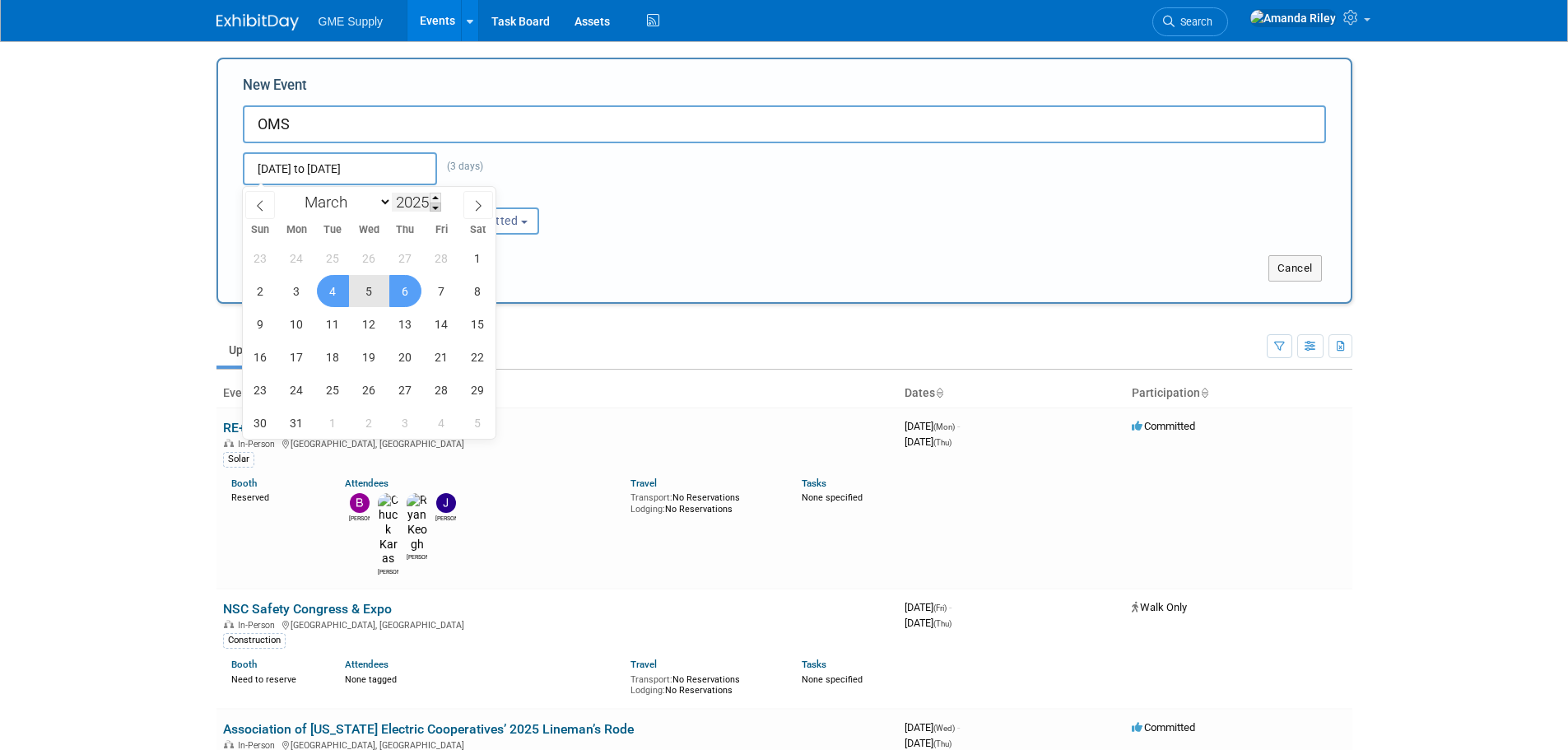
click at [434, 207] on span at bounding box center [435, 207] width 12 height 10
click at [437, 195] on span at bounding box center [435, 197] width 12 height 10
type input "2026"
click at [365, 260] on span "4" at bounding box center [369, 258] width 32 height 32
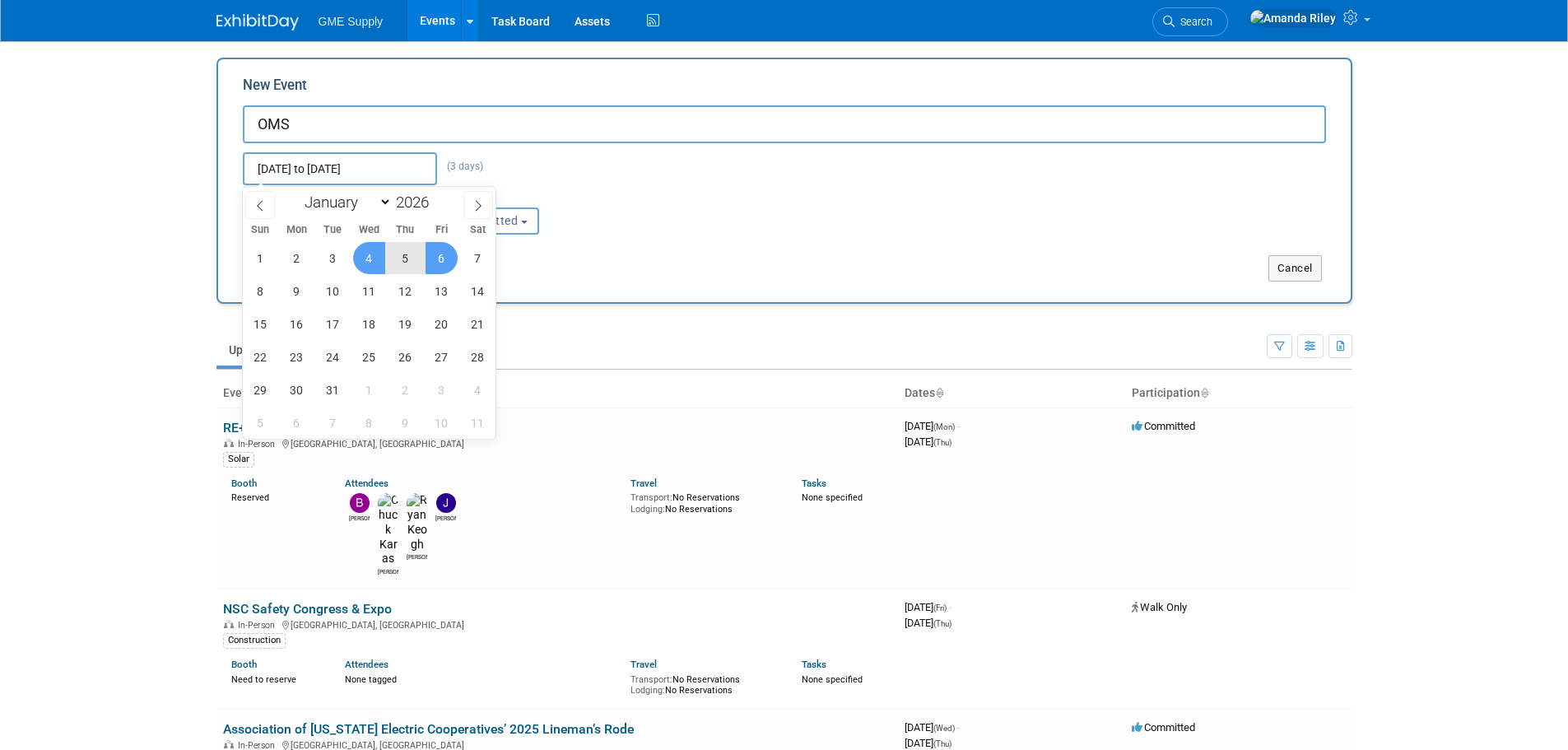
click at [439, 254] on span "6" at bounding box center [441, 258] width 32 height 32
type input "Mar 4, 2026 to Mar 6, 2026"
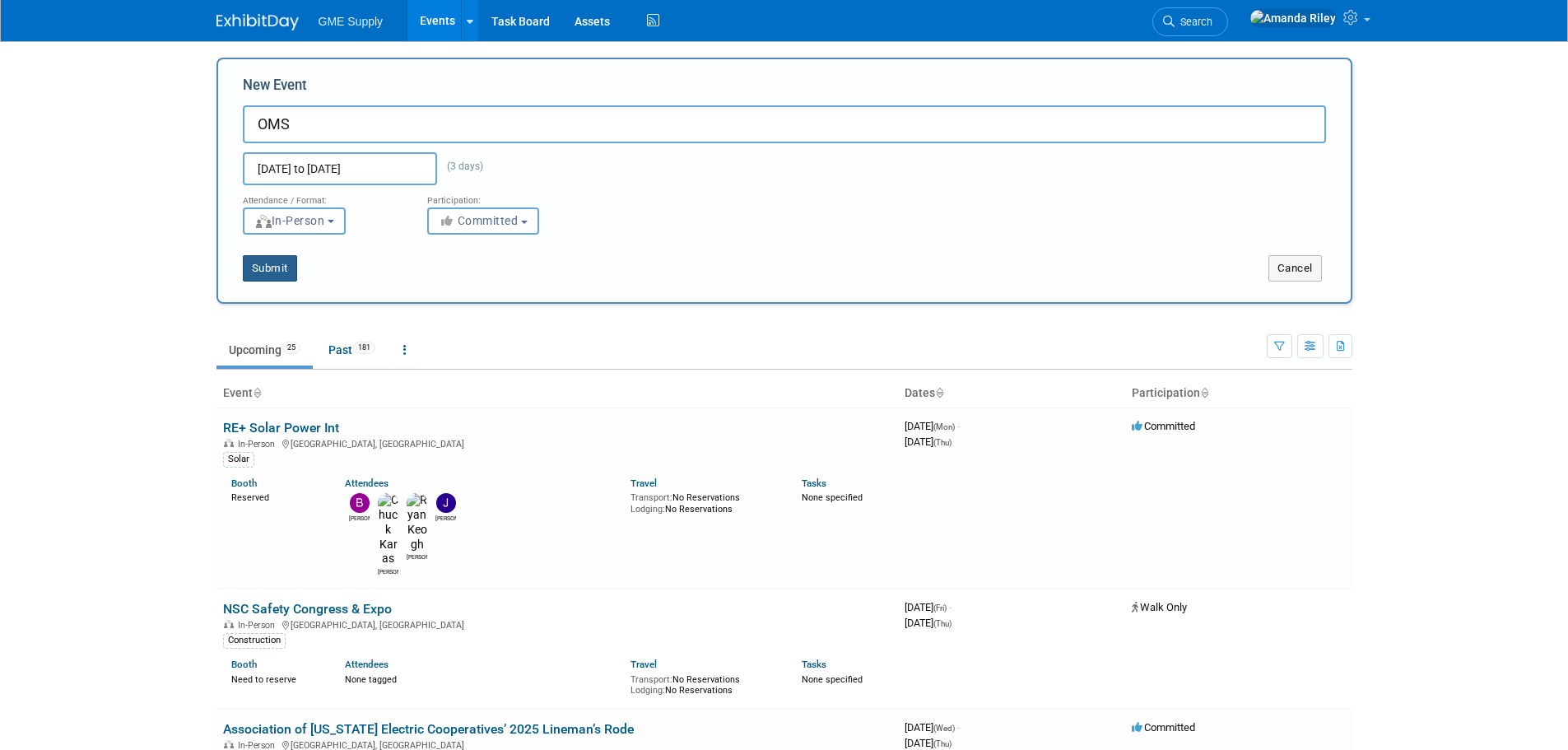
click at [274, 272] on button "Submit" at bounding box center [270, 269] width 55 height 27
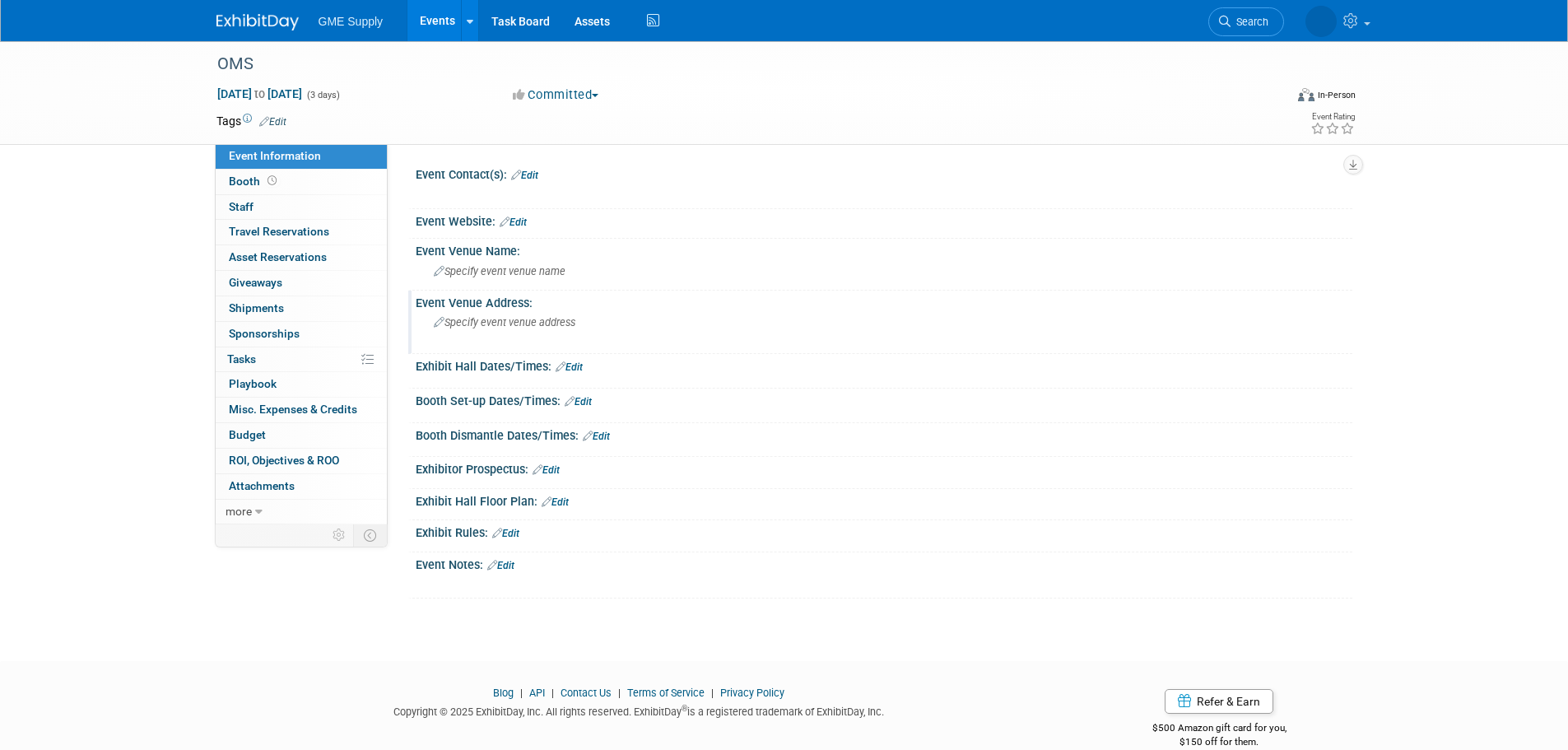
click at [556, 323] on span "Specify event venue address" at bounding box center [504, 322] width 142 height 12
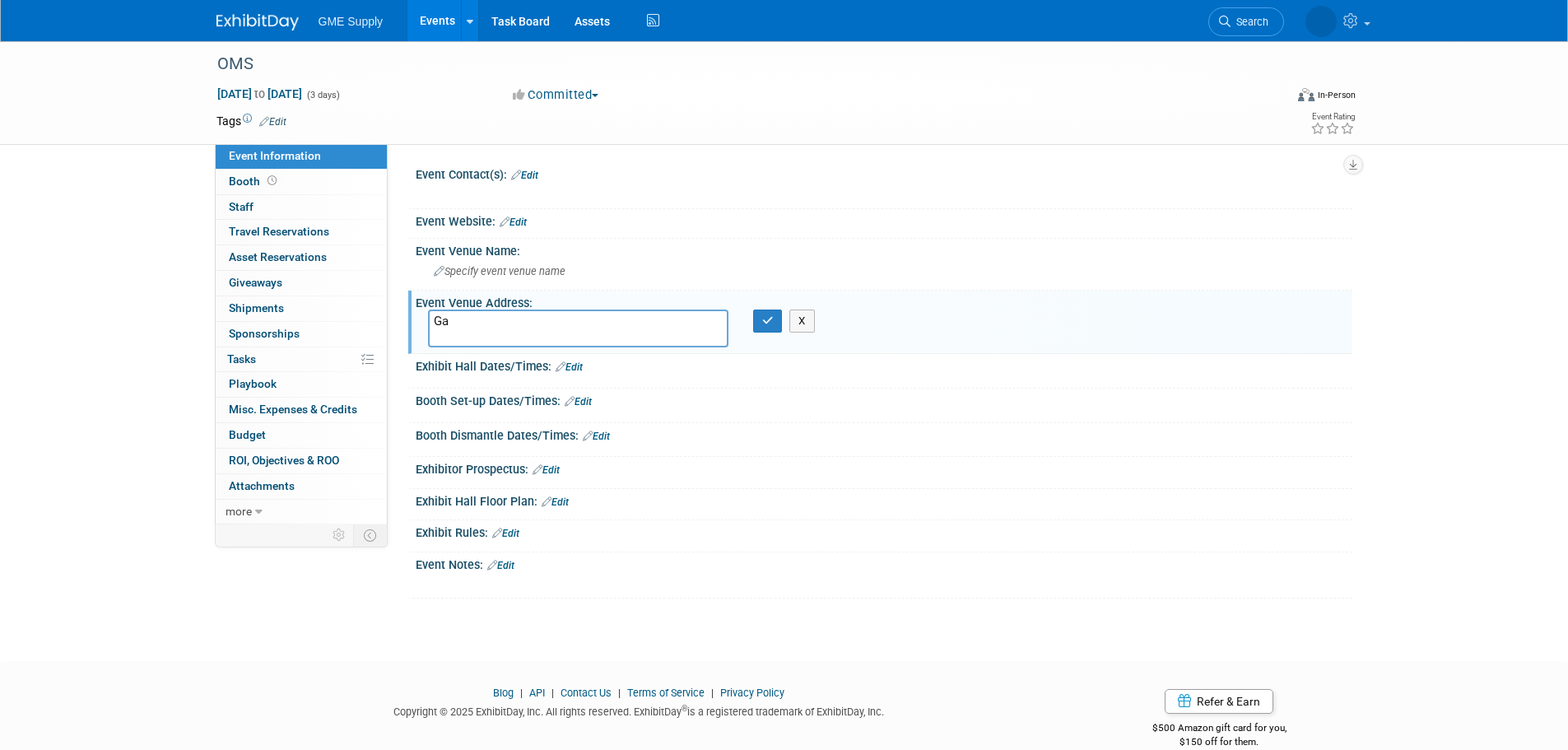
type textarea "G"
type textarea "[GEOGRAPHIC_DATA], [GEOGRAPHIC_DATA]"
click at [760, 324] on button "button" at bounding box center [768, 321] width 30 height 23
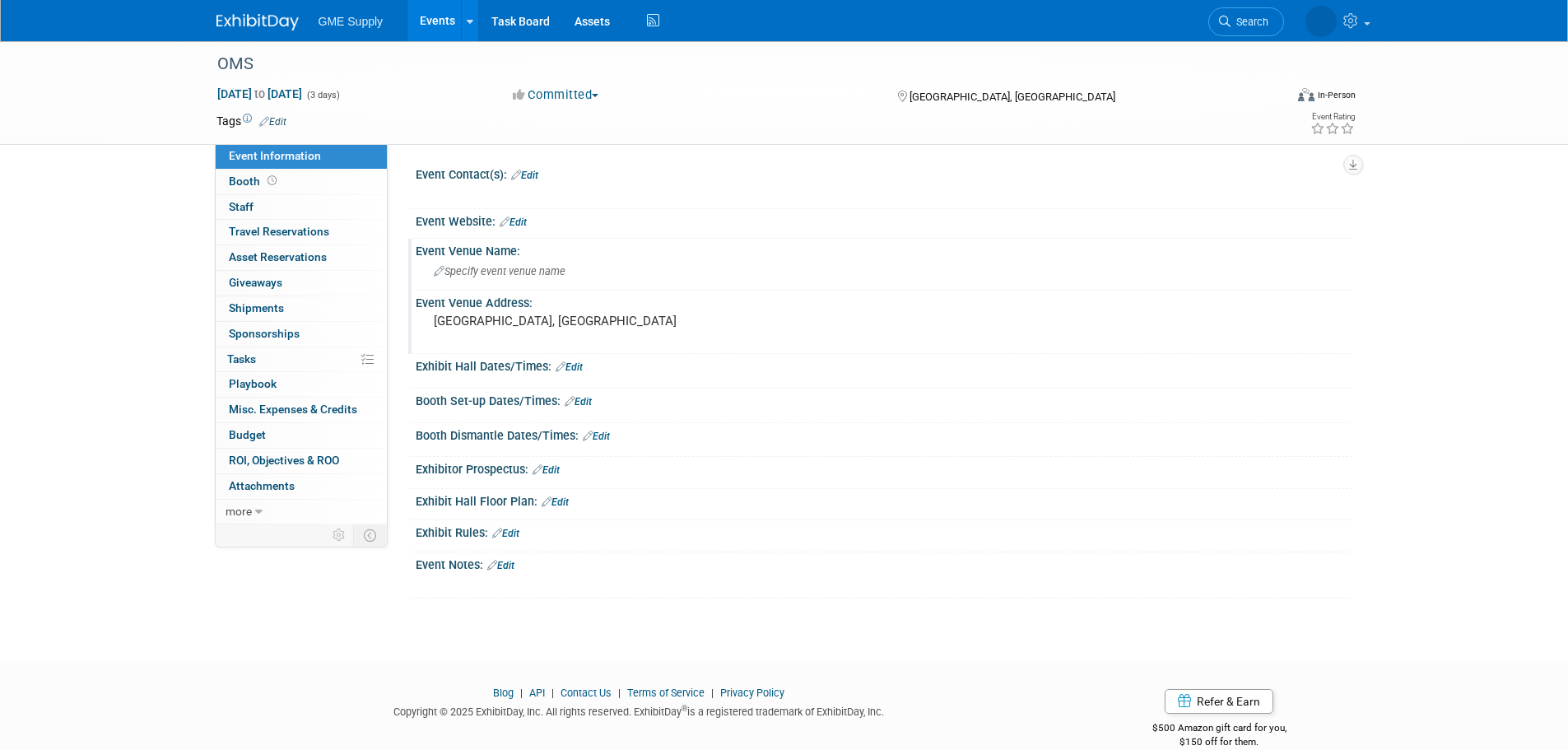
click at [469, 266] on span "Specify event venue name" at bounding box center [499, 271] width 132 height 12
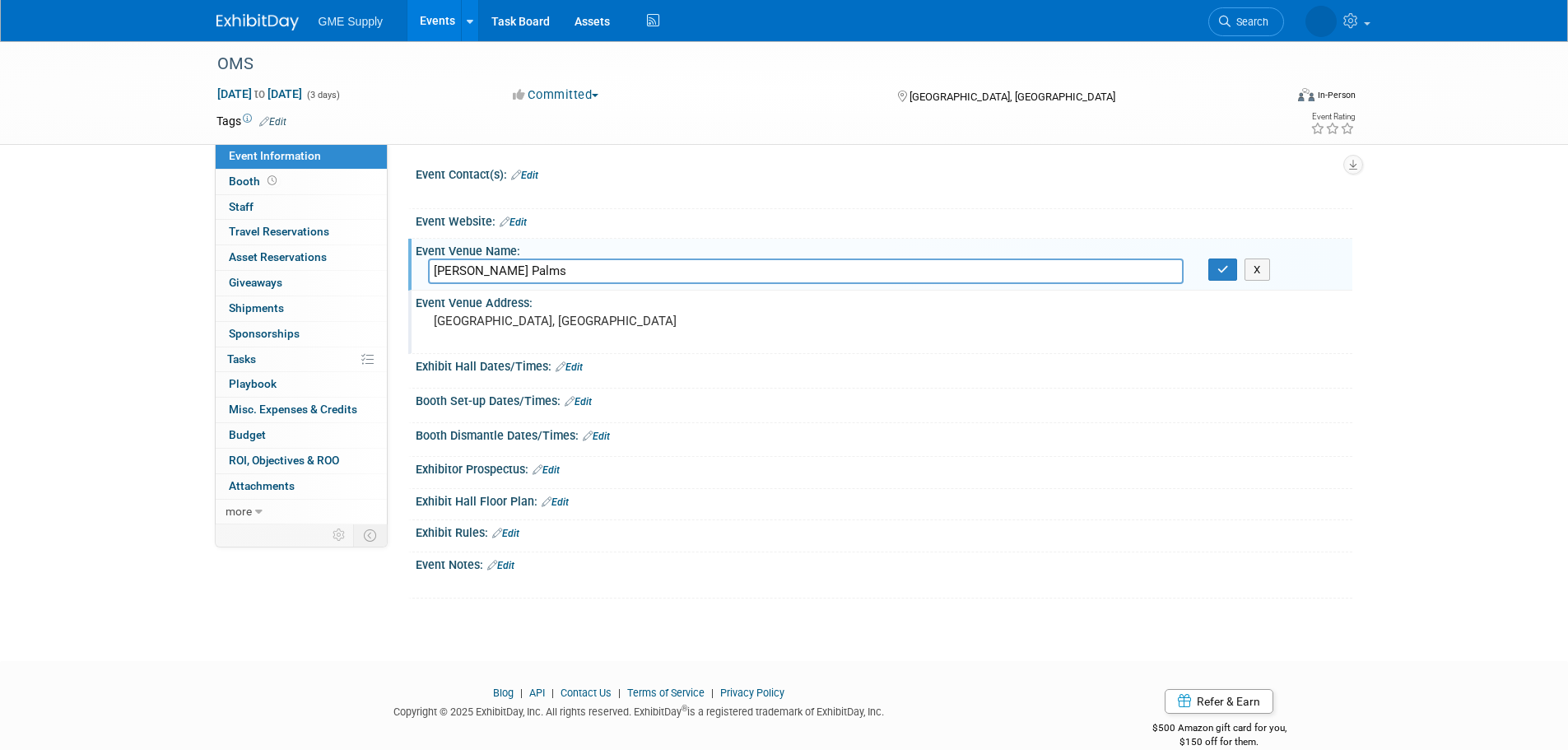
type input "[PERSON_NAME] Palms"
click at [1220, 285] on div "[PERSON_NAME] Palms X" at bounding box center [884, 272] width 937 height 27
click at [1221, 275] on button "button" at bounding box center [1223, 270] width 30 height 23
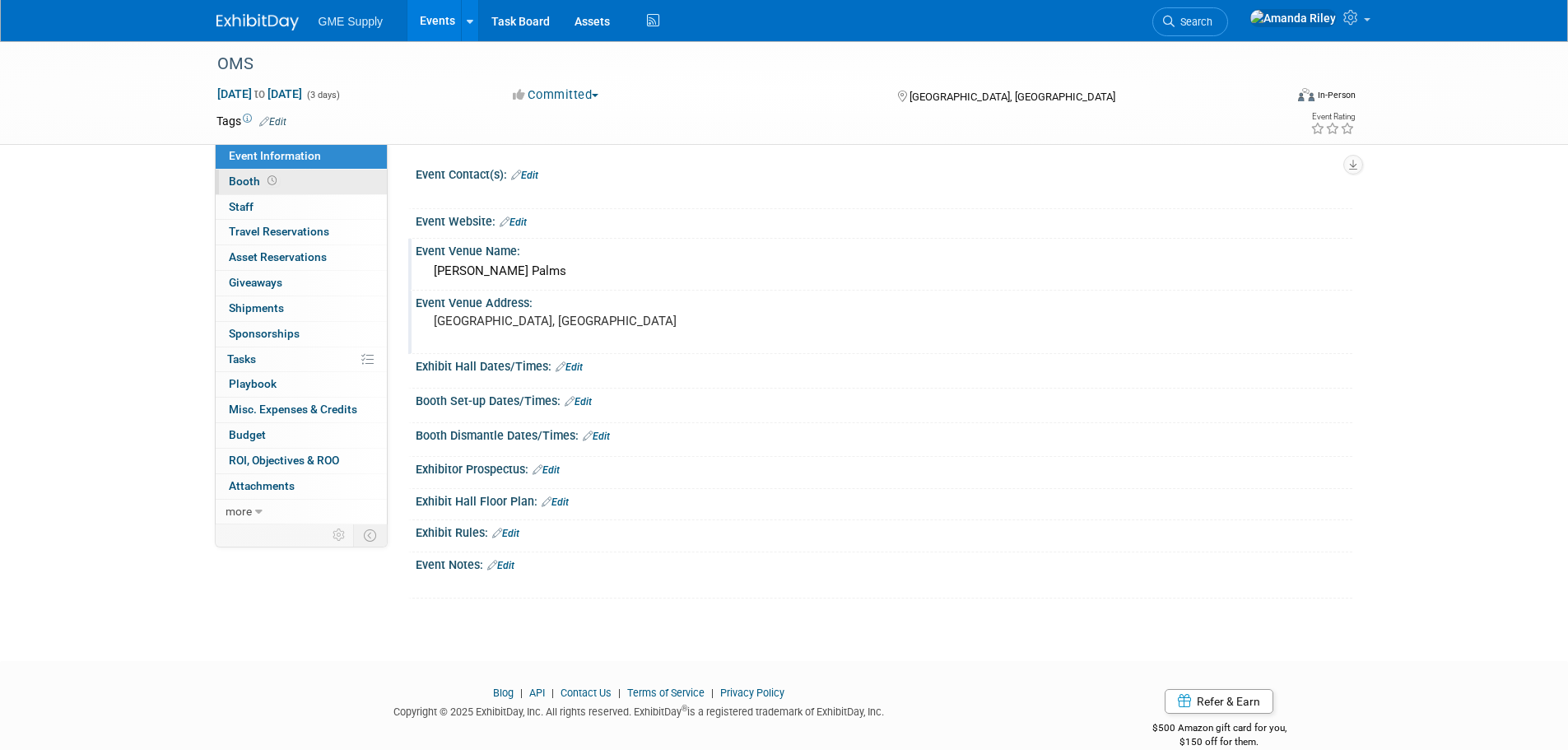
click at [248, 185] on span "Booth" at bounding box center [255, 181] width 51 height 13
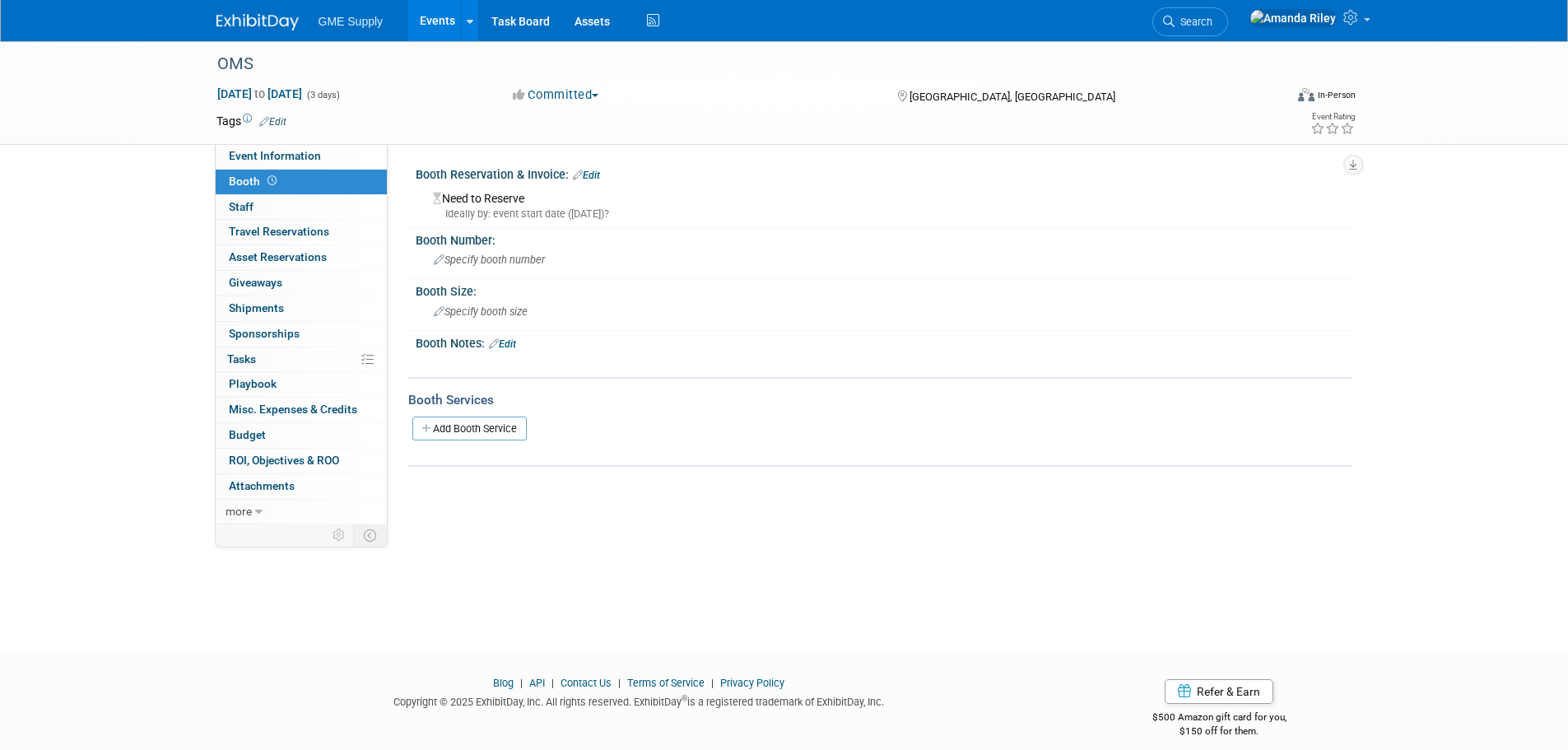
click at [595, 172] on link "Edit" at bounding box center [586, 176] width 27 height 12
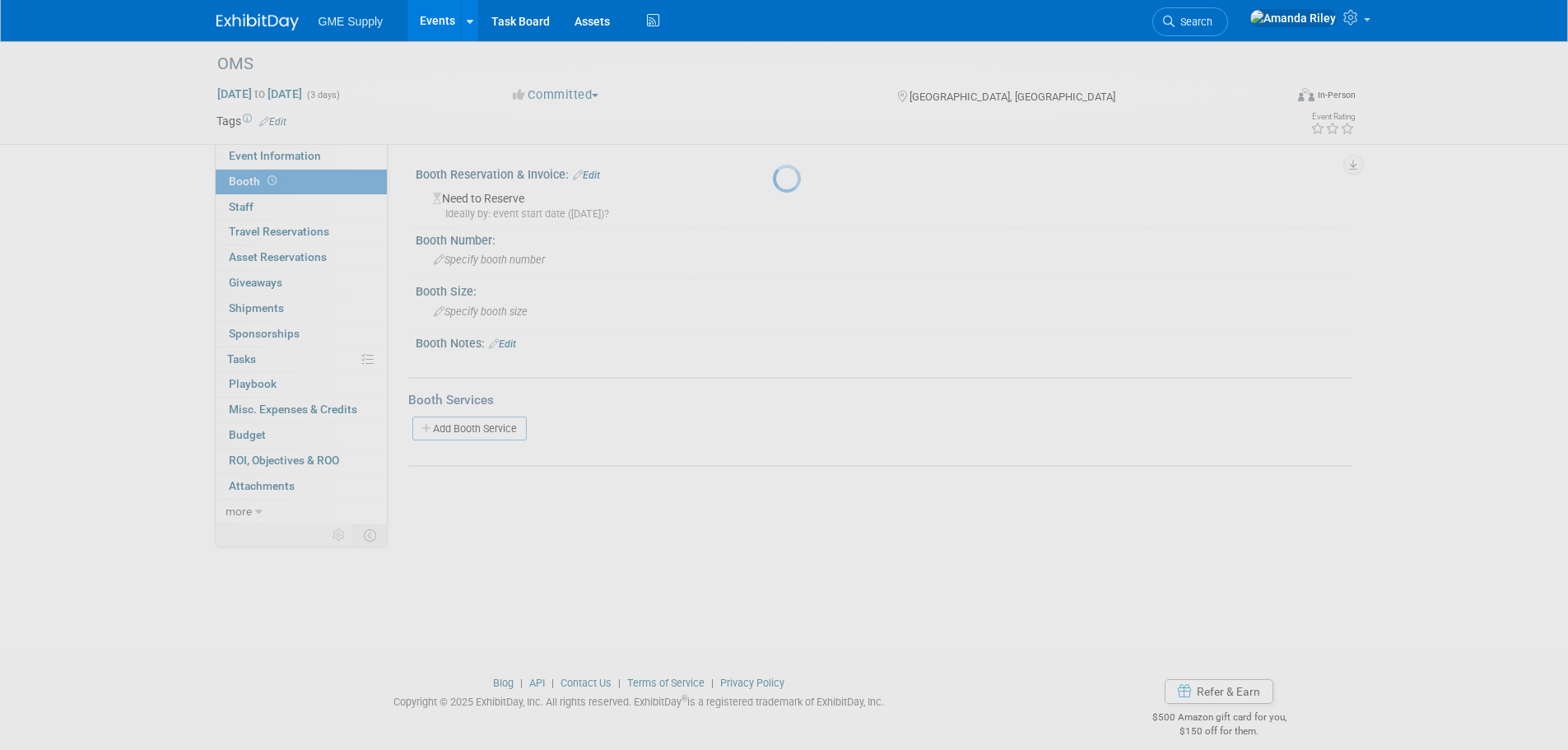
select select "7"
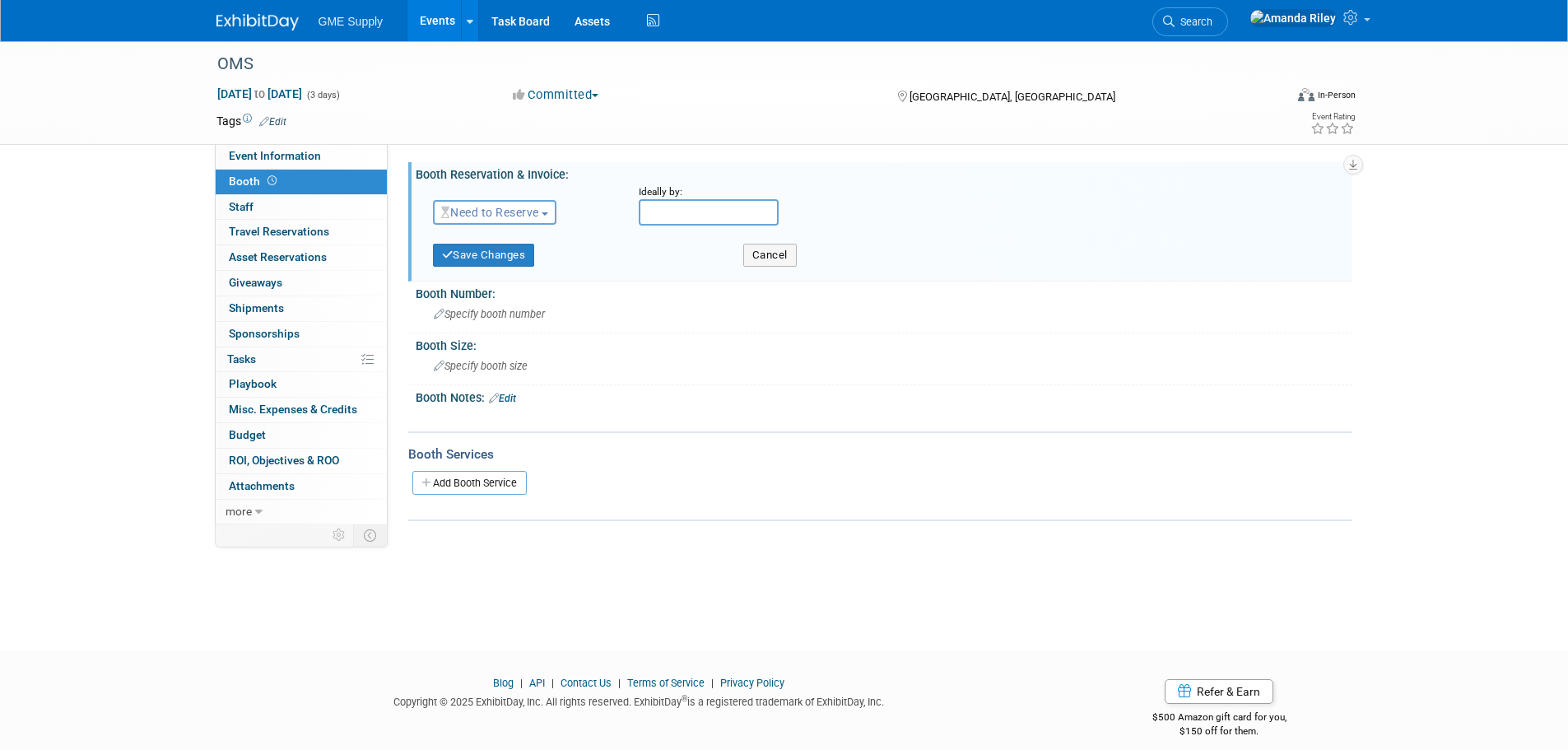
click at [552, 207] on button "Need to Reserve" at bounding box center [495, 212] width 124 height 25
click at [537, 266] on link "Reserved" at bounding box center [522, 264] width 176 height 23
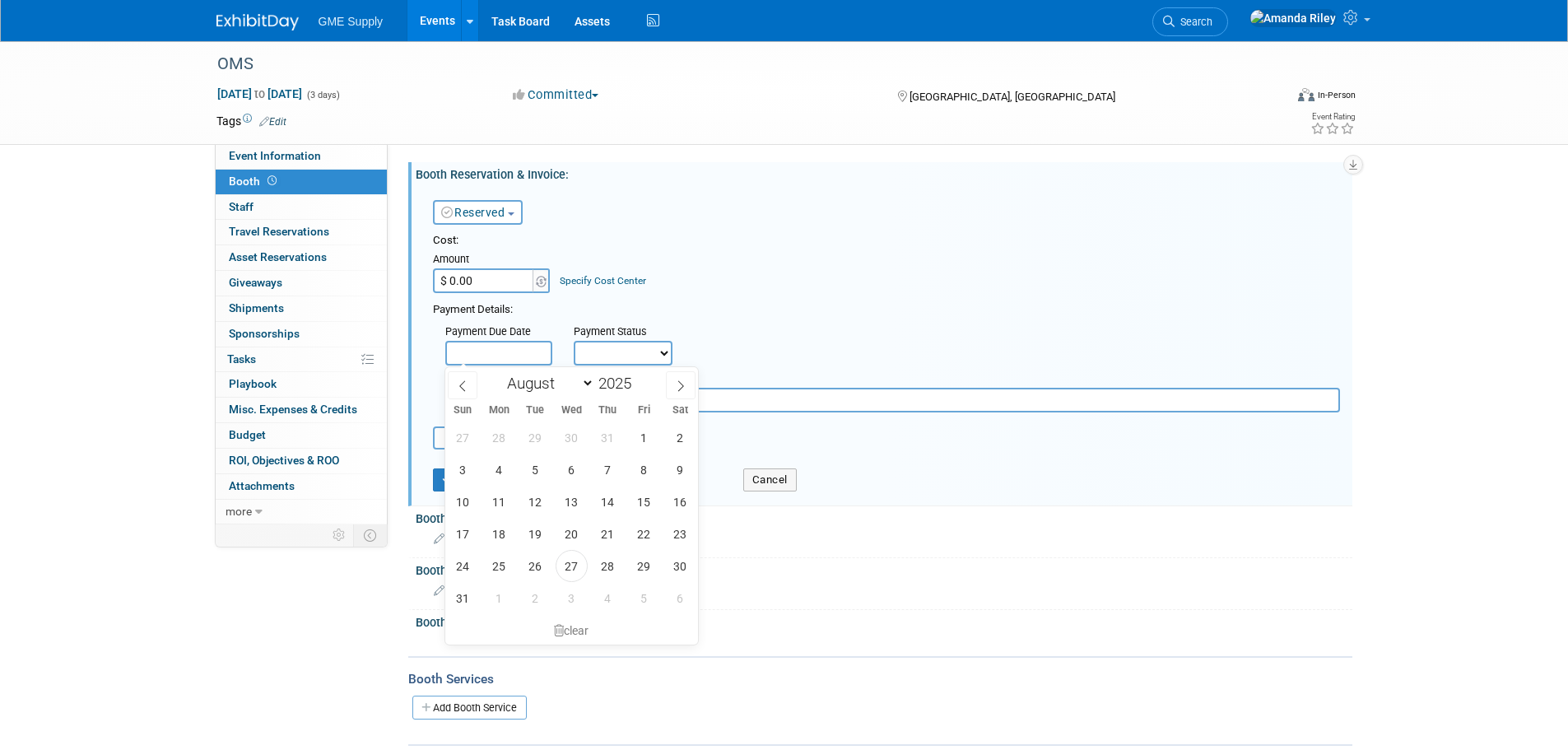
click at [534, 342] on input "text" at bounding box center [498, 353] width 107 height 25
click at [643, 389] on span at bounding box center [638, 388] width 12 height 10
click at [641, 376] on span at bounding box center [638, 379] width 12 height 10
type input "2025"
click at [579, 382] on select "January February March April May June July August September October November De…" at bounding box center [547, 383] width 95 height 21
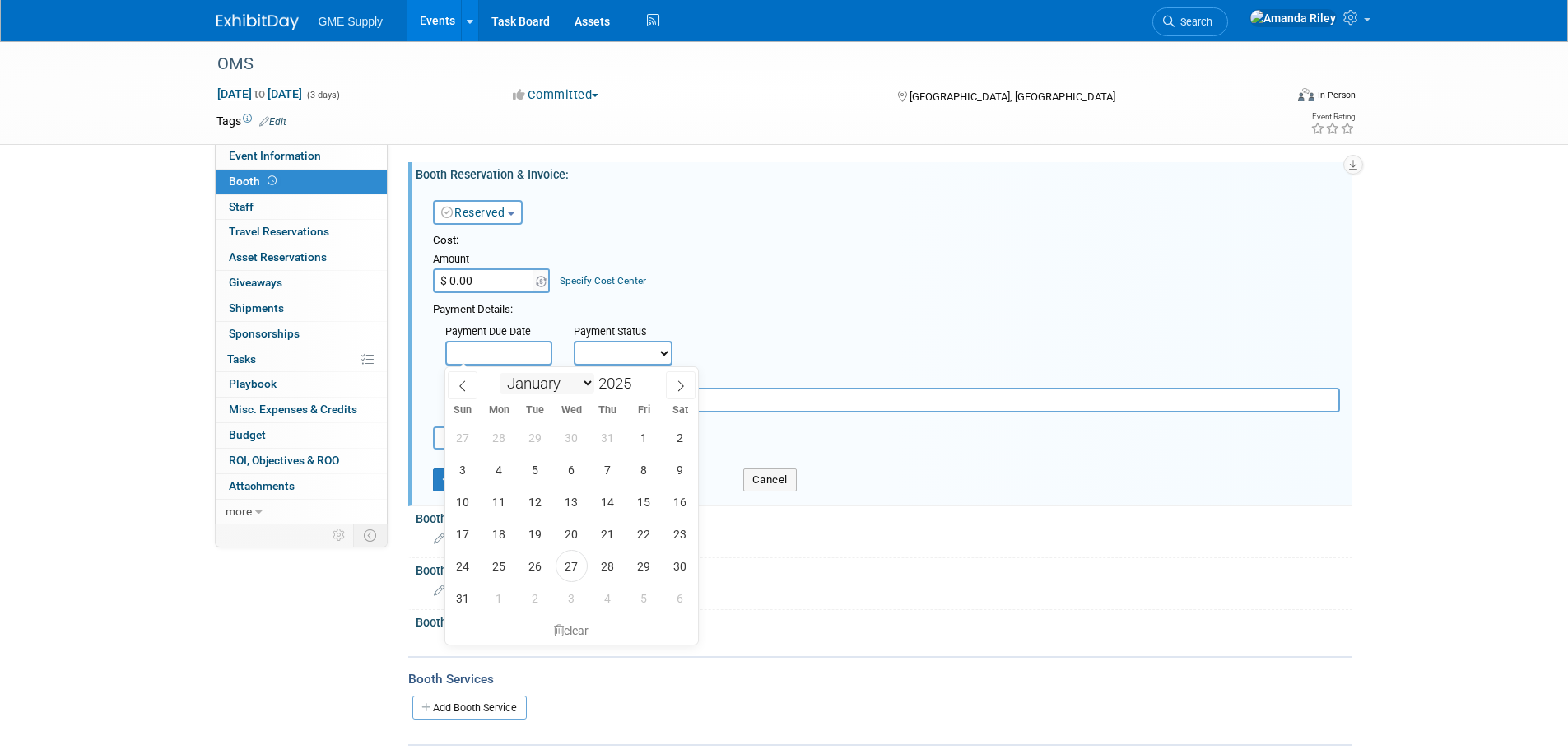
select select "8"
click at [500, 373] on select "January February March April May June July August September October November De…" at bounding box center [547, 383] width 95 height 21
click at [541, 567] on span "30" at bounding box center [535, 566] width 32 height 32
type input "Sep 30, 2025"
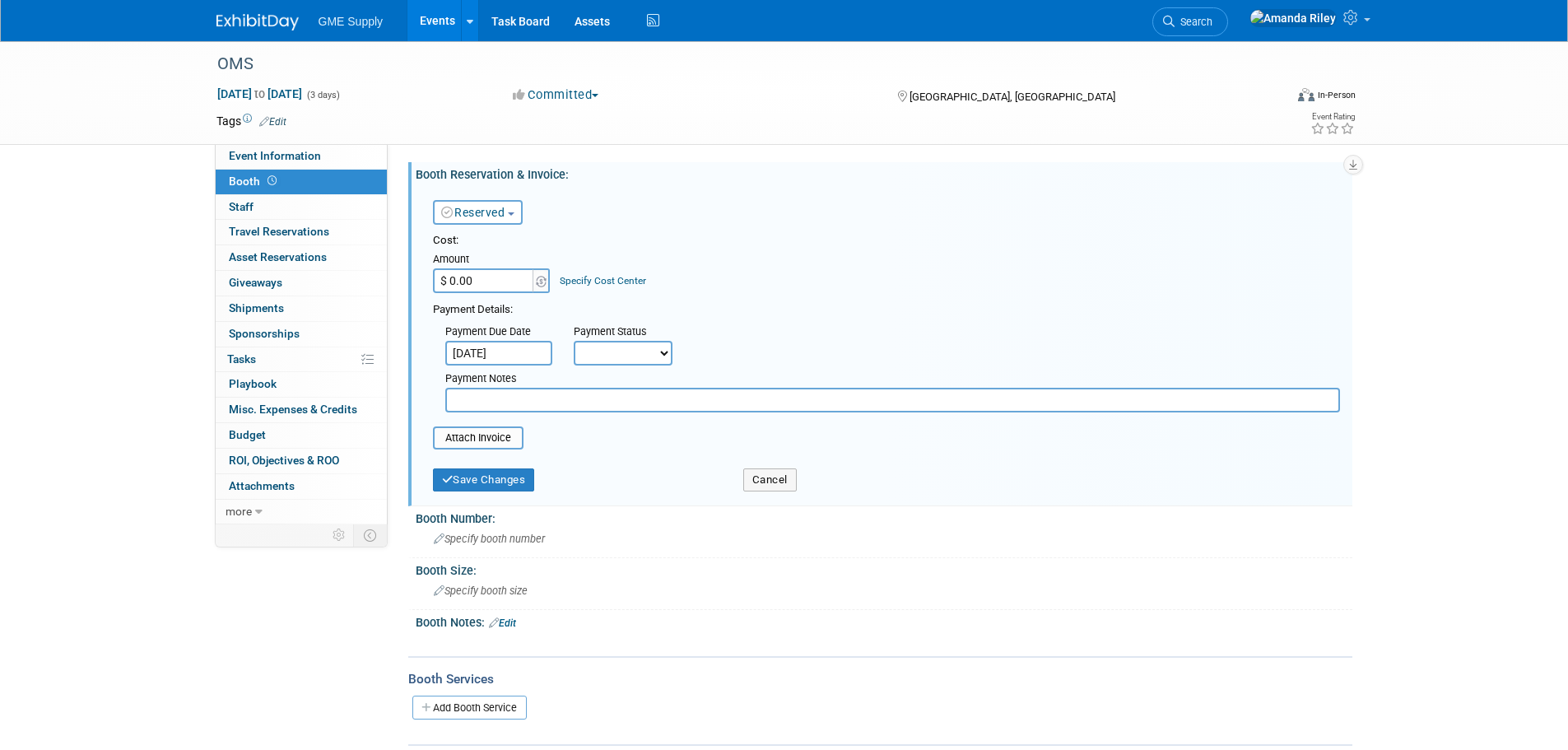
click at [624, 352] on select "Not Paid Yet Partially Paid Paid in Full" at bounding box center [623, 353] width 99 height 25
select select "1"
click at [574, 341] on select "Not Paid Yet Partially Paid Paid in Full" at bounding box center [623, 353] width 99 height 25
click at [484, 485] on button "Save Changes" at bounding box center [483, 480] width 102 height 23
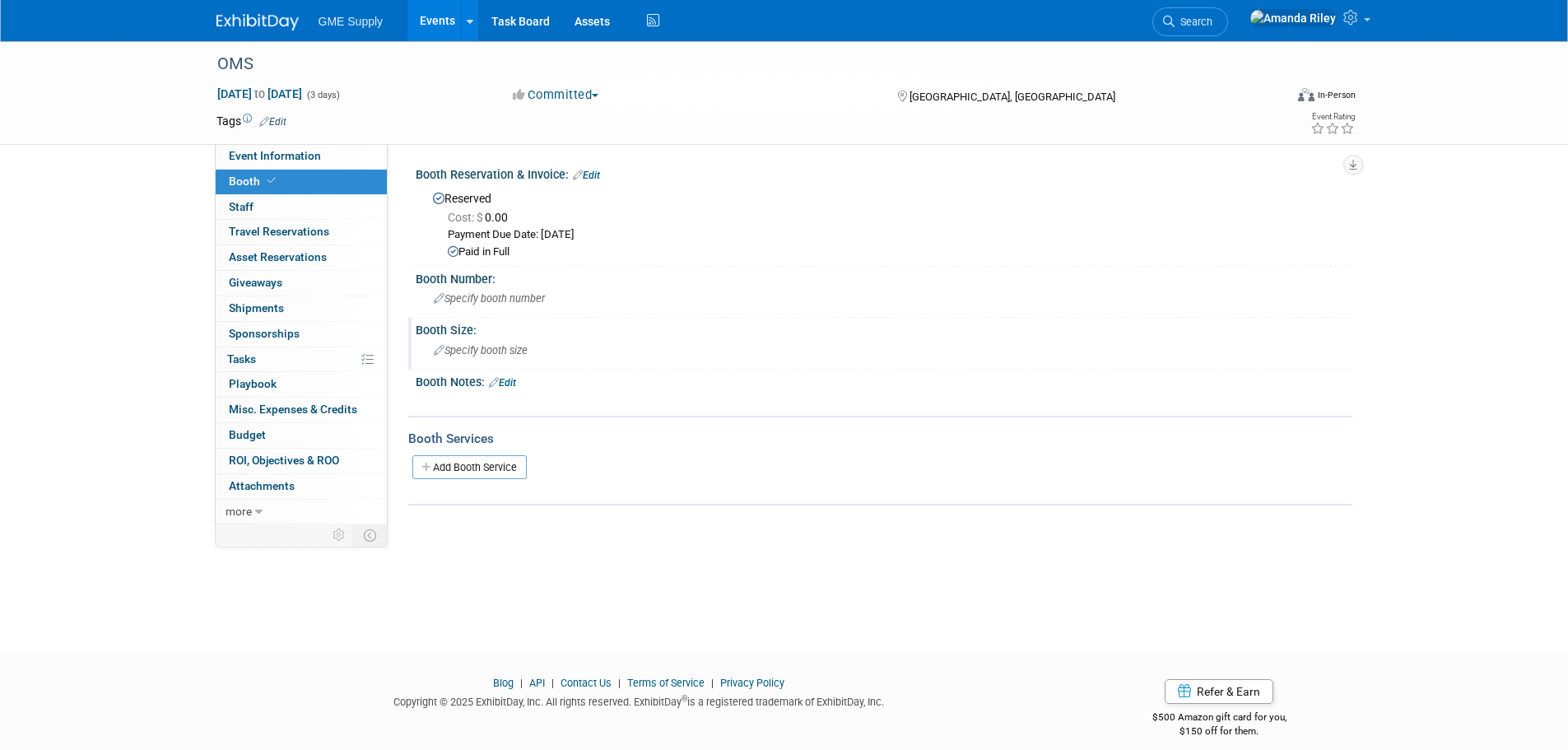
click at [498, 356] on span "Specify booth size" at bounding box center [480, 350] width 94 height 12
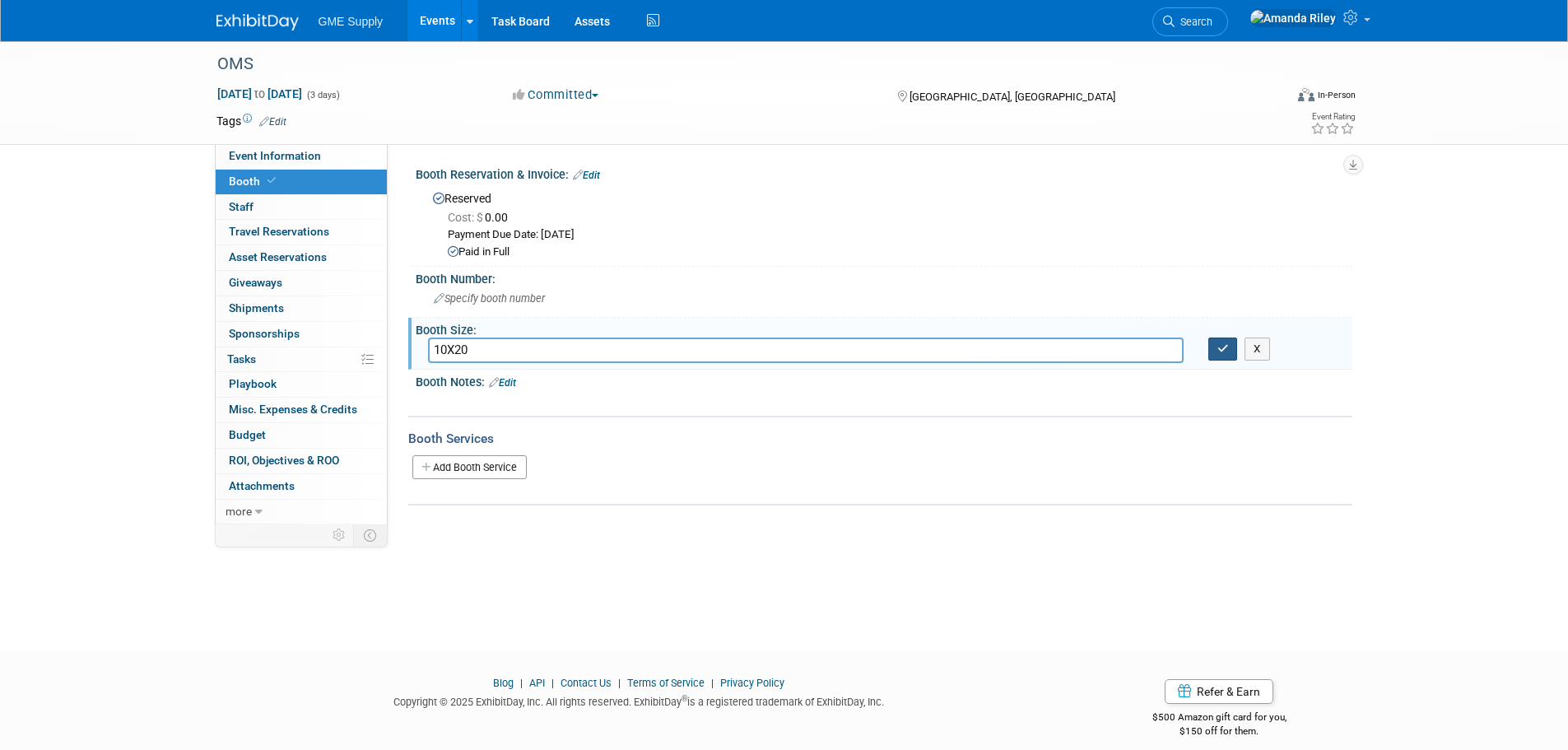
type input "10X20"
click at [1220, 359] on button "button" at bounding box center [1223, 349] width 30 height 23
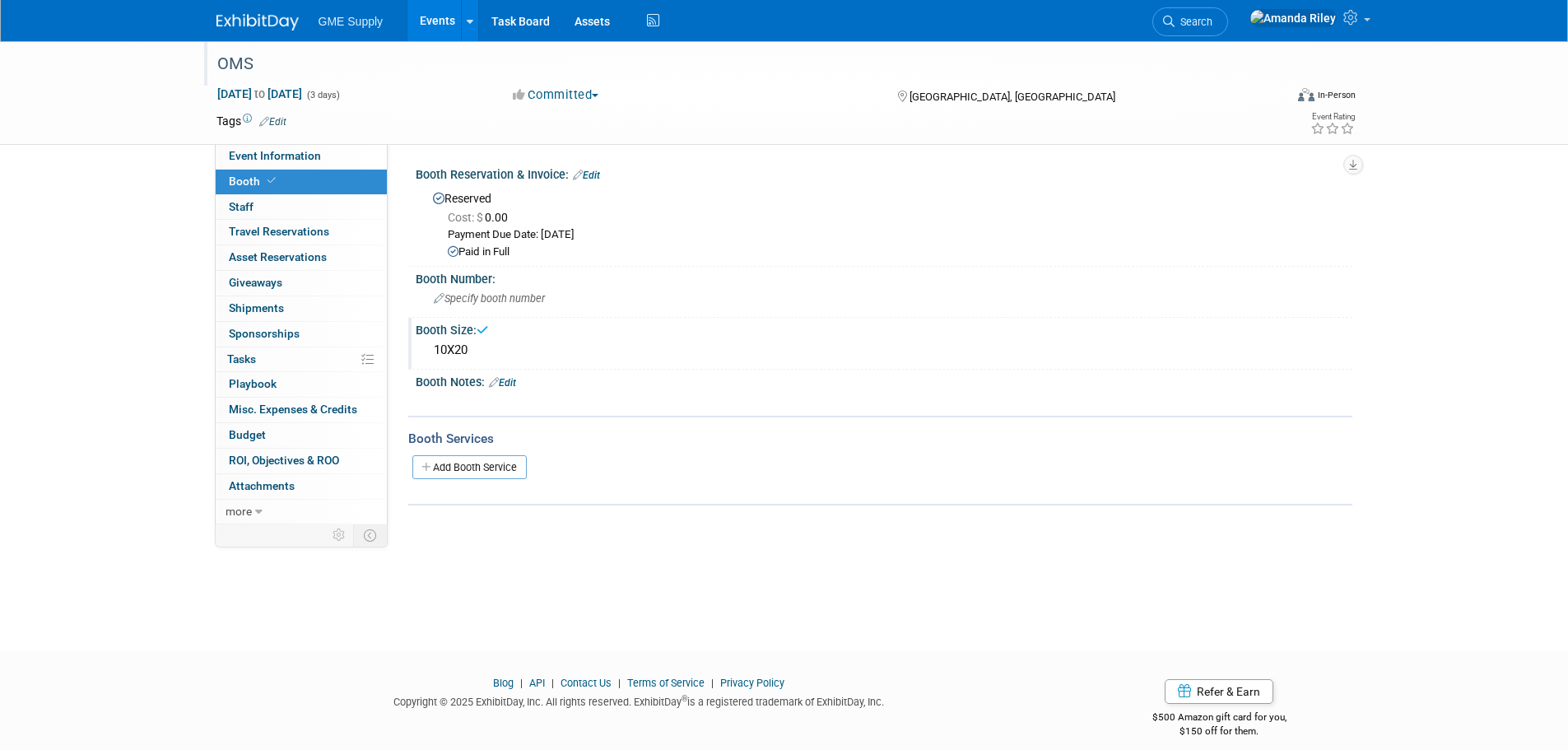
click at [249, 66] on div "OMS" at bounding box center [735, 65] width 1048 height 30
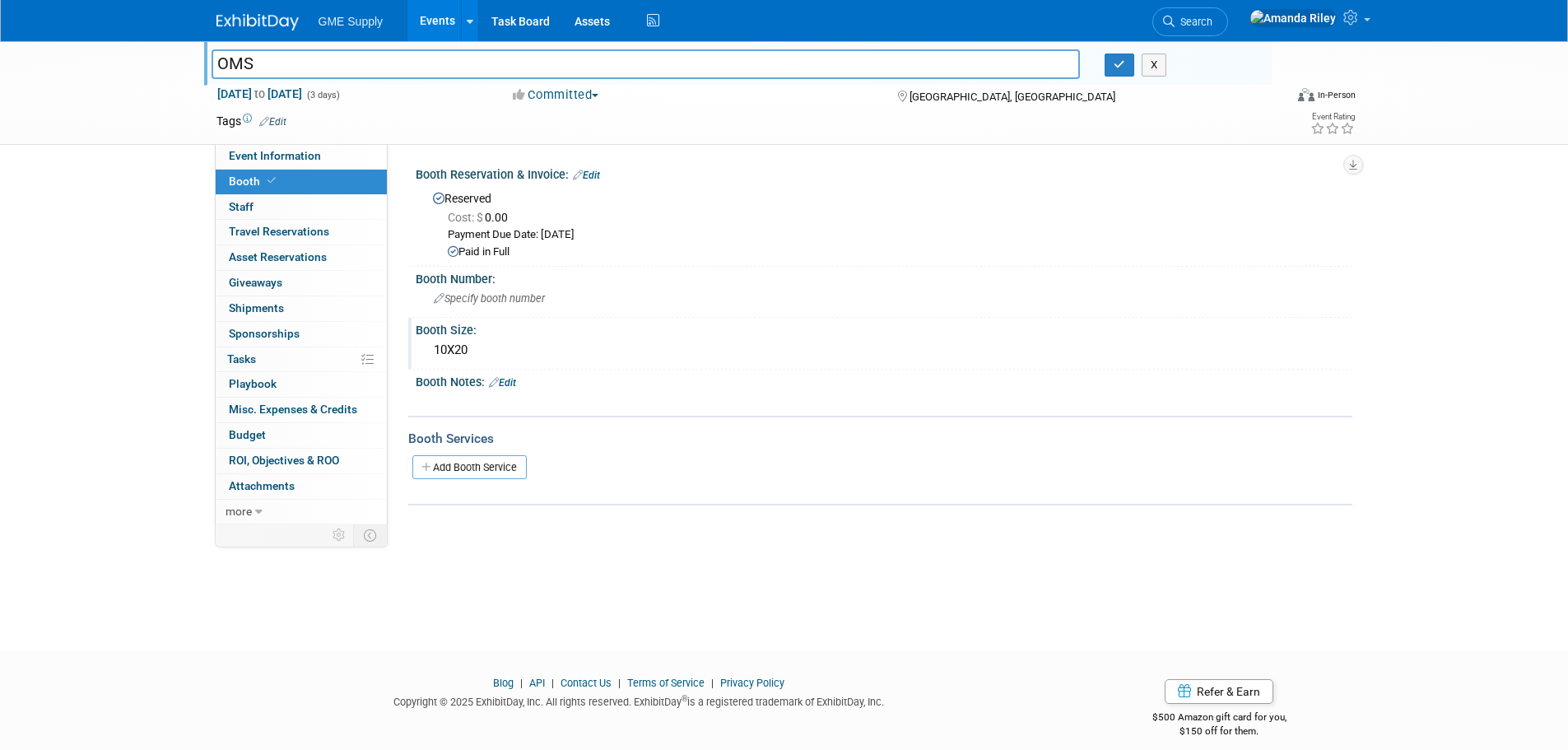
click at [240, 27] on img at bounding box center [257, 22] width 82 height 17
